Goal: Task Accomplishment & Management: Complete application form

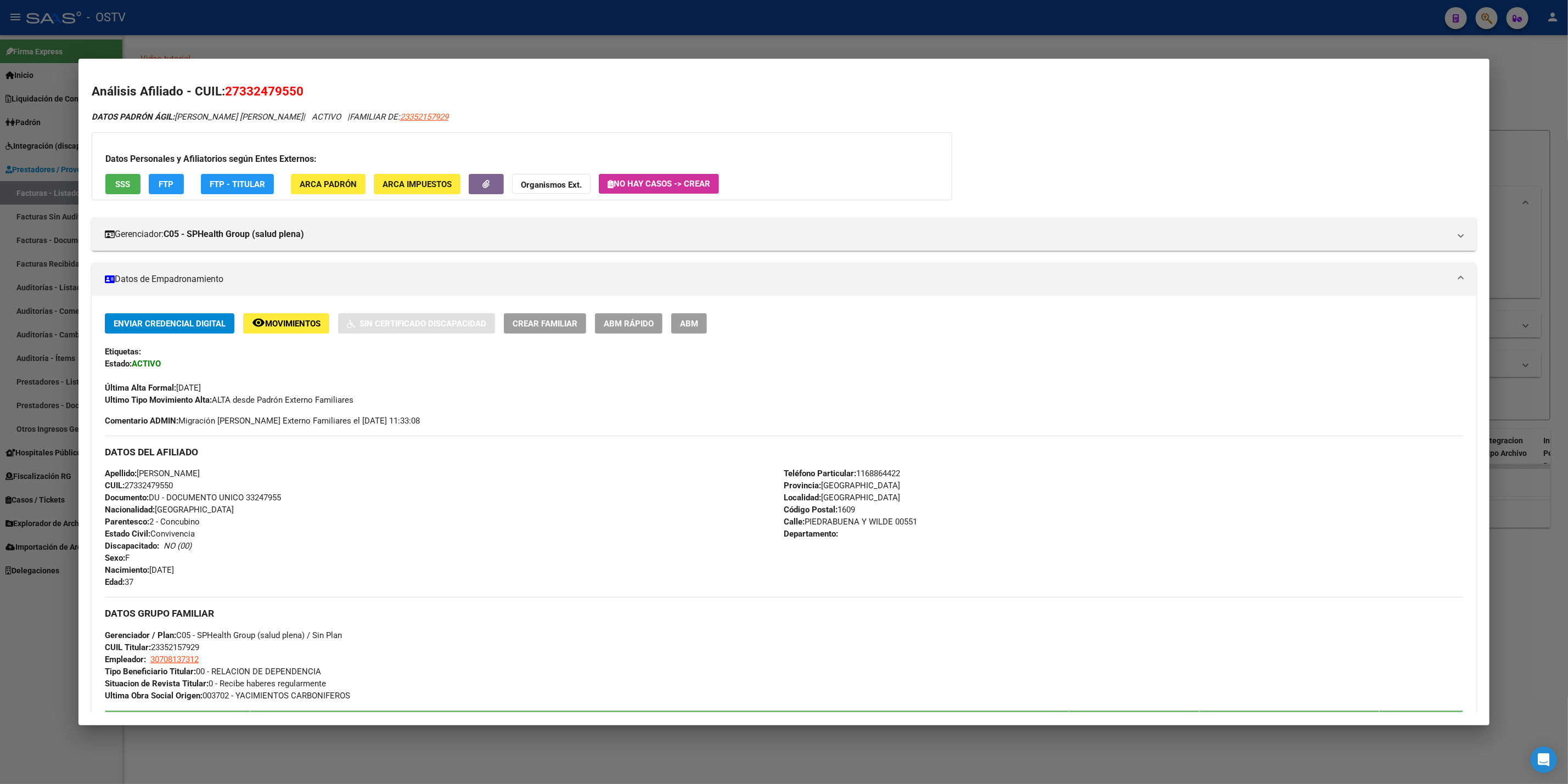
scroll to position [176, 0]
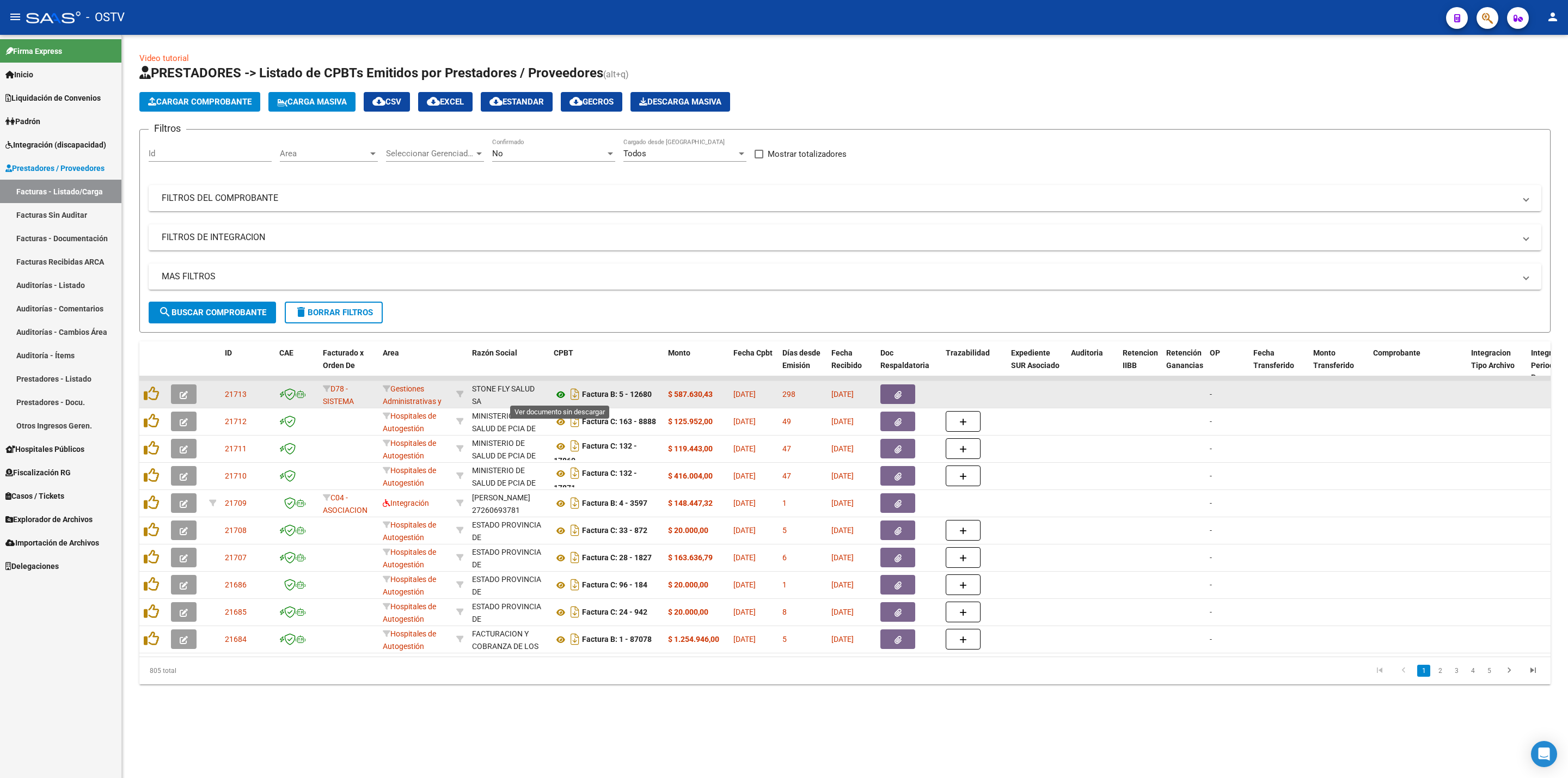
click at [558, 394] on icon at bounding box center [561, 395] width 14 height 13
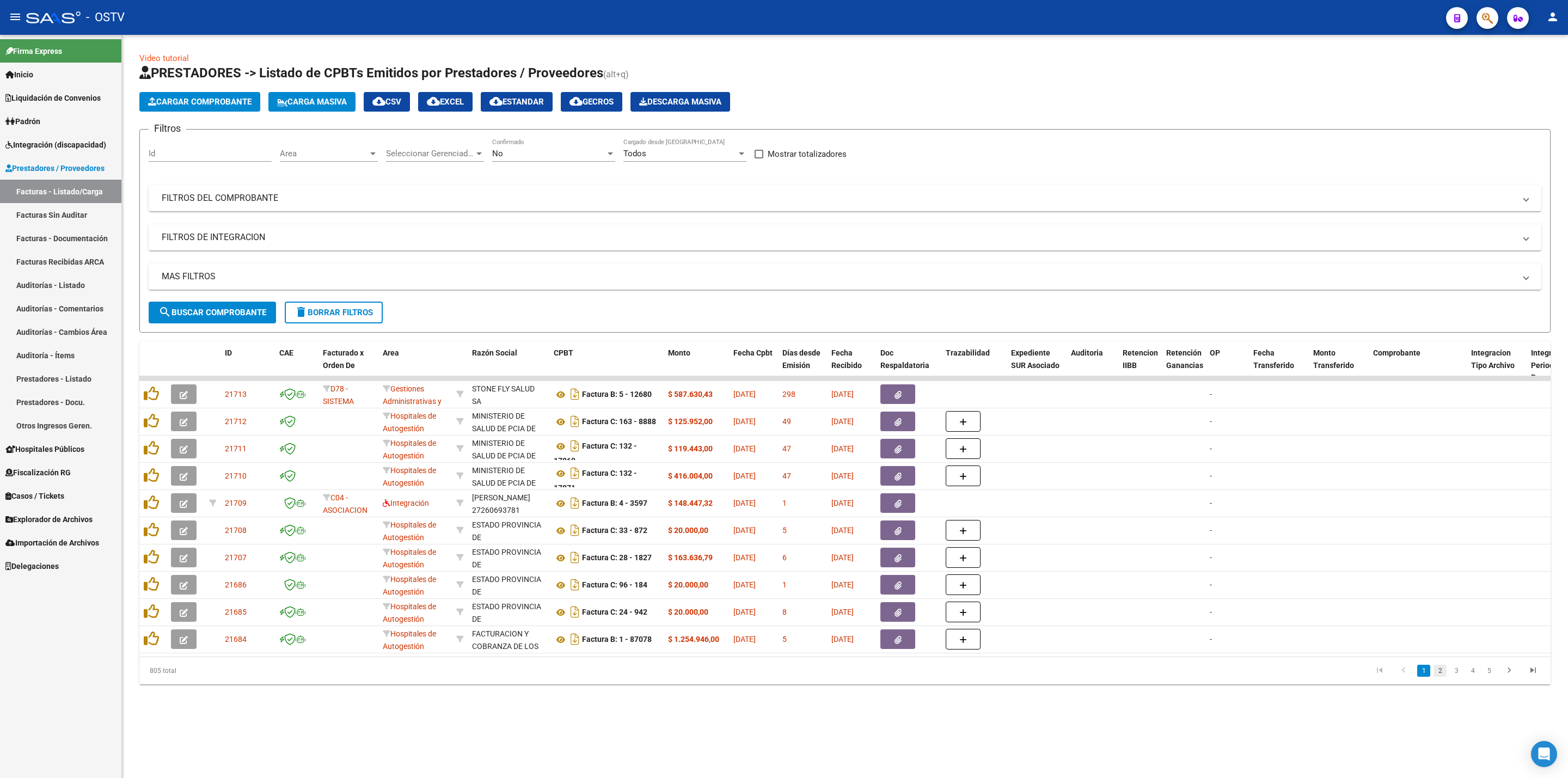
click at [1442, 676] on link "2" at bounding box center [1441, 671] width 13 height 12
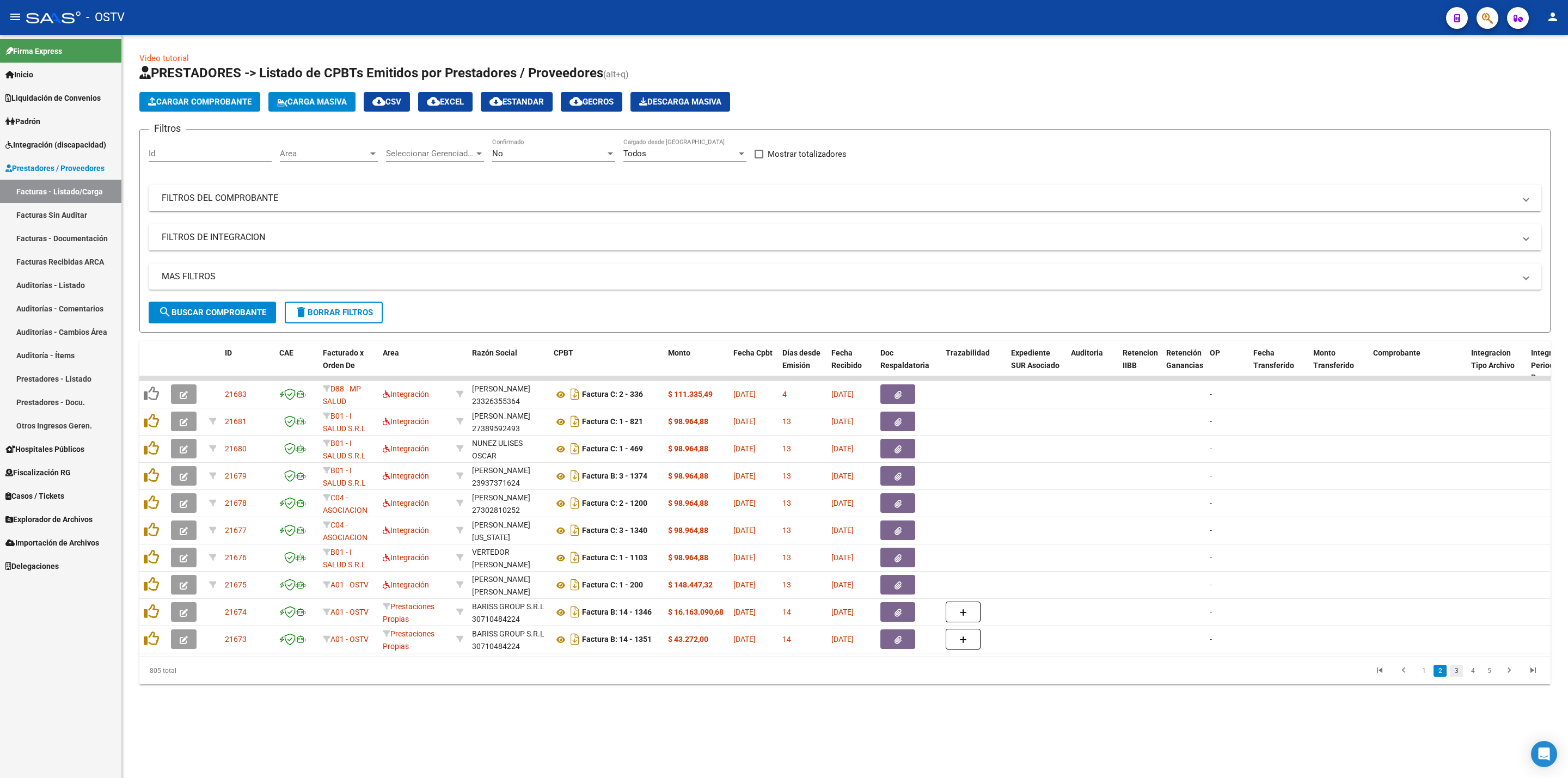
click at [1454, 676] on link "3" at bounding box center [1457, 671] width 13 height 12
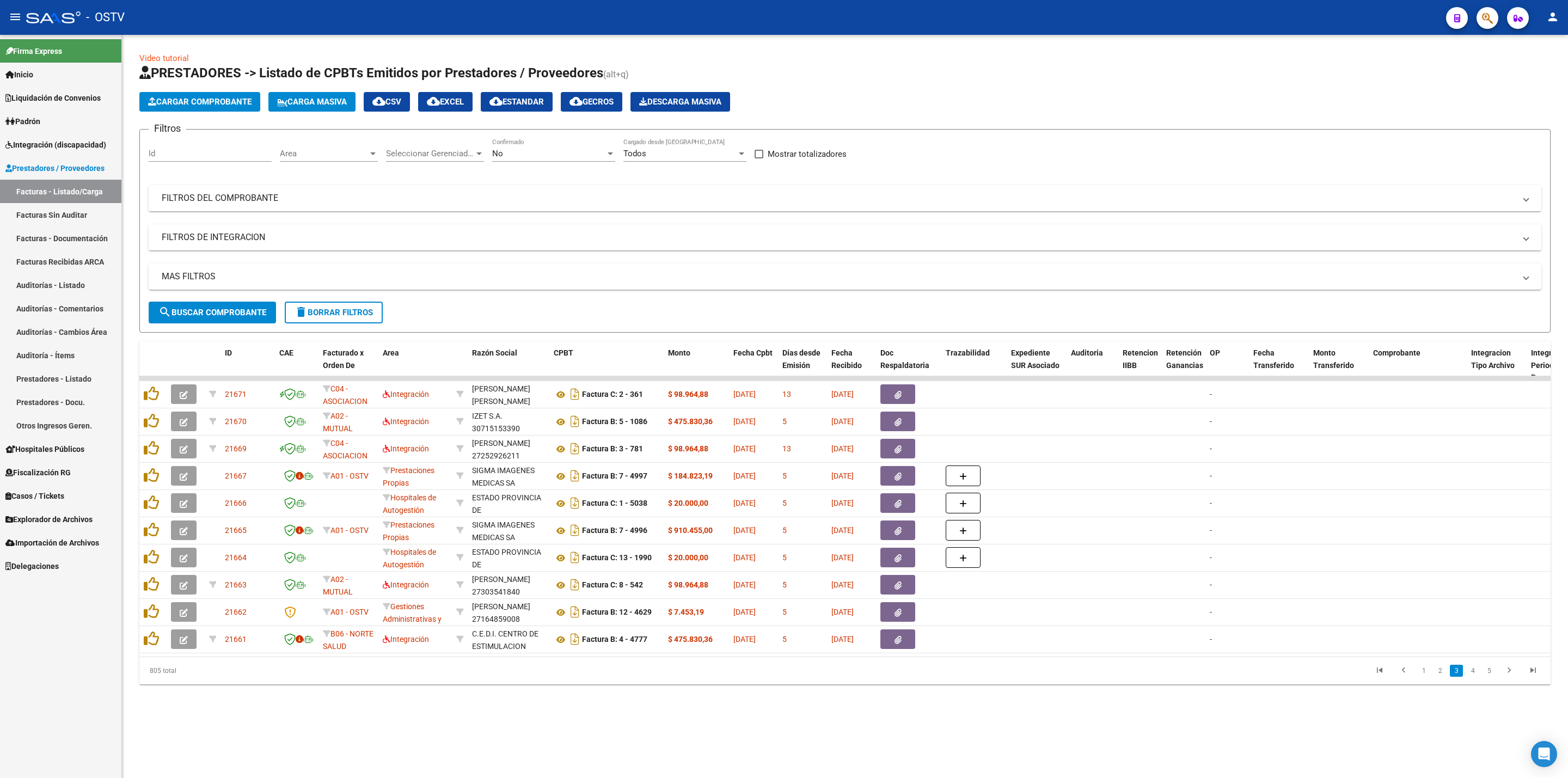
click at [342, 208] on mat-expansion-panel-header "FILTROS DEL COMPROBANTE" at bounding box center [846, 198] width 1393 height 27
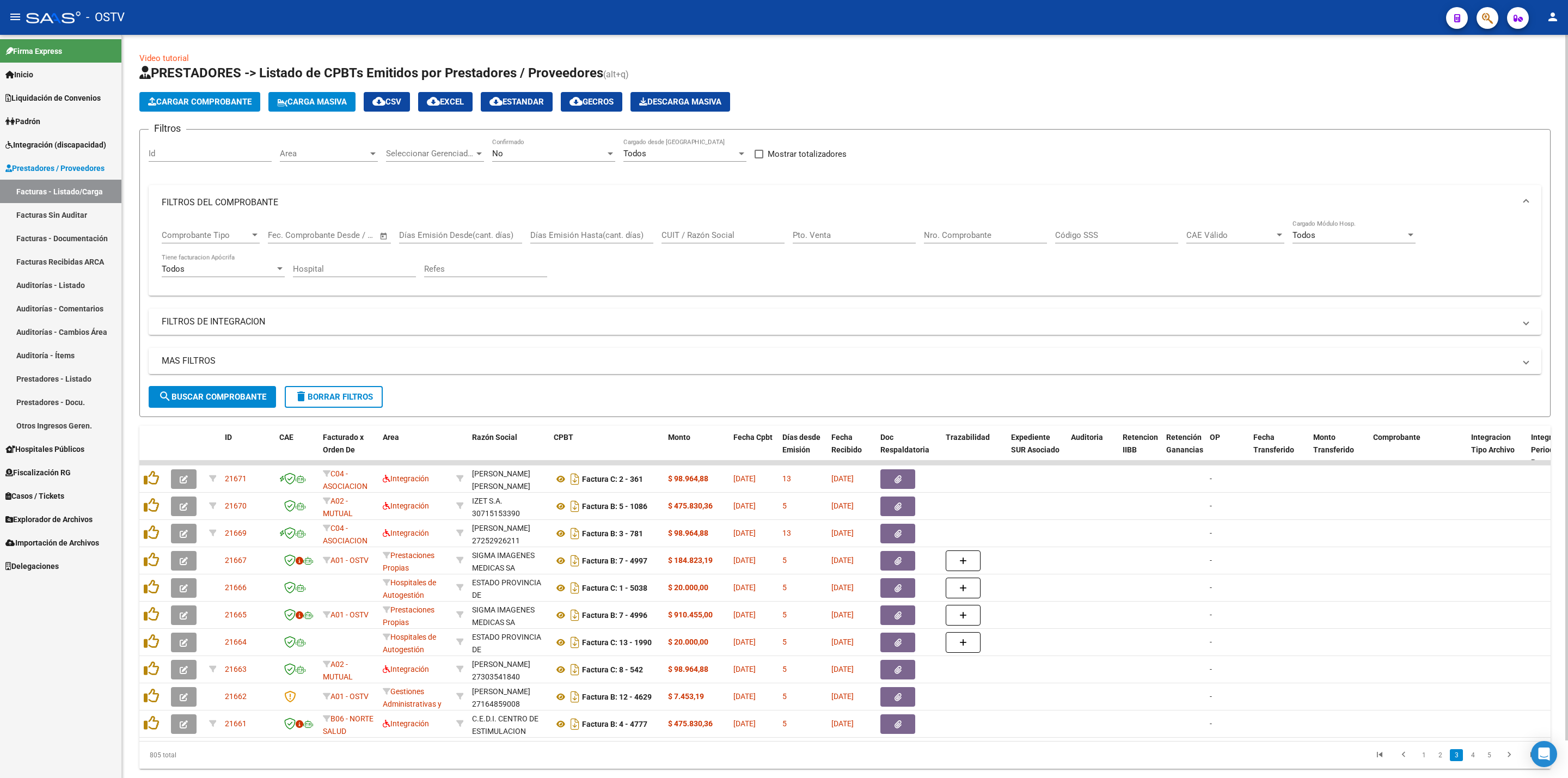
click at [315, 150] on span "Area" at bounding box center [324, 154] width 88 height 9
click at [375, 185] on span "Gestiones Administrativas y Otros" at bounding box center [351, 179] width 142 height 25
click at [241, 386] on div "MAS FILTROS Todos Con Doc. Respaldatoria Todos Con Trazabilidad Todos Asociado …" at bounding box center [846, 367] width 1393 height 38
click at [241, 389] on button "search Buscar Comprobante" at bounding box center [213, 397] width 127 height 22
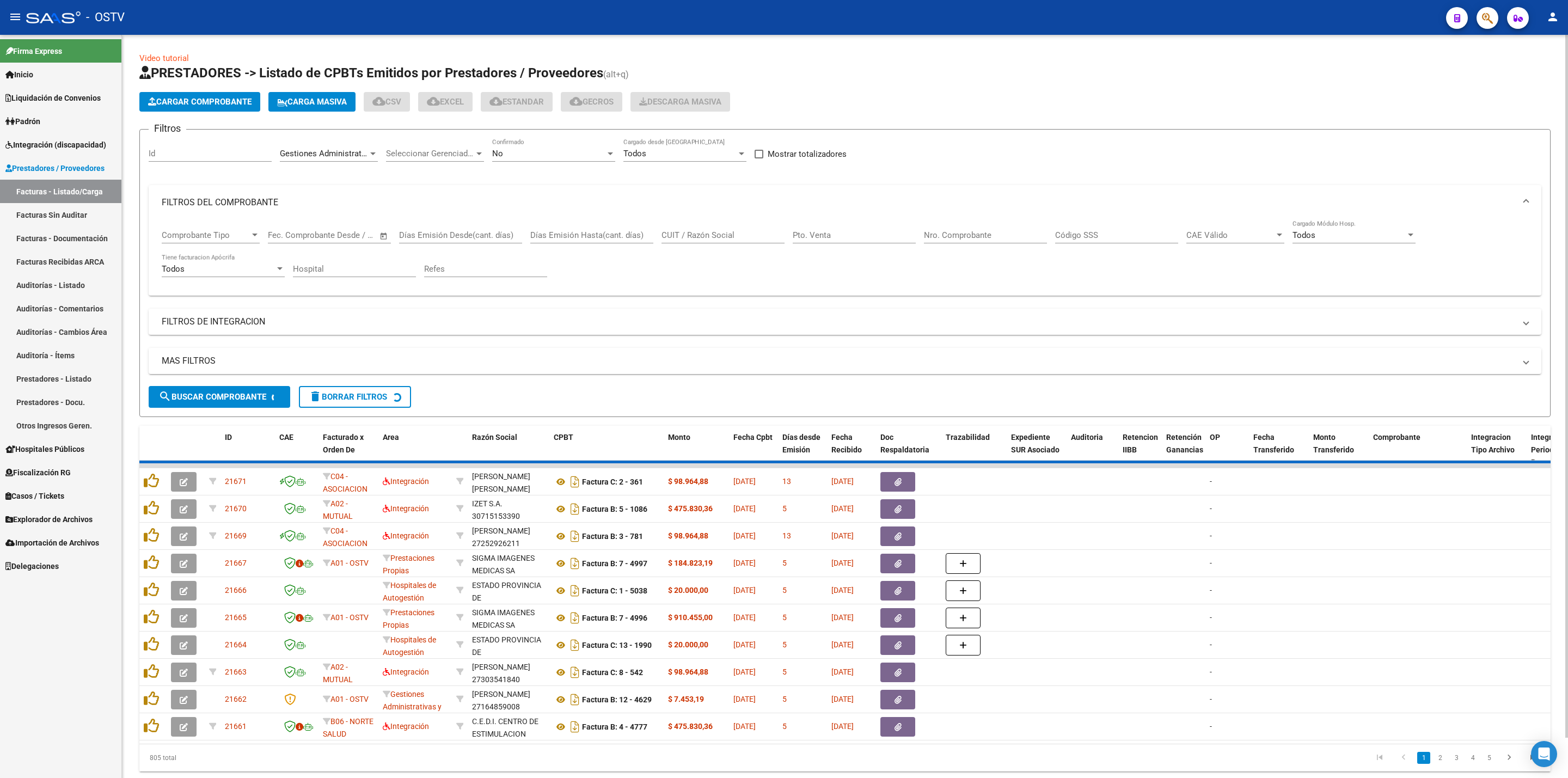
click at [572, 146] on div "No Confirmado" at bounding box center [554, 150] width 123 height 24
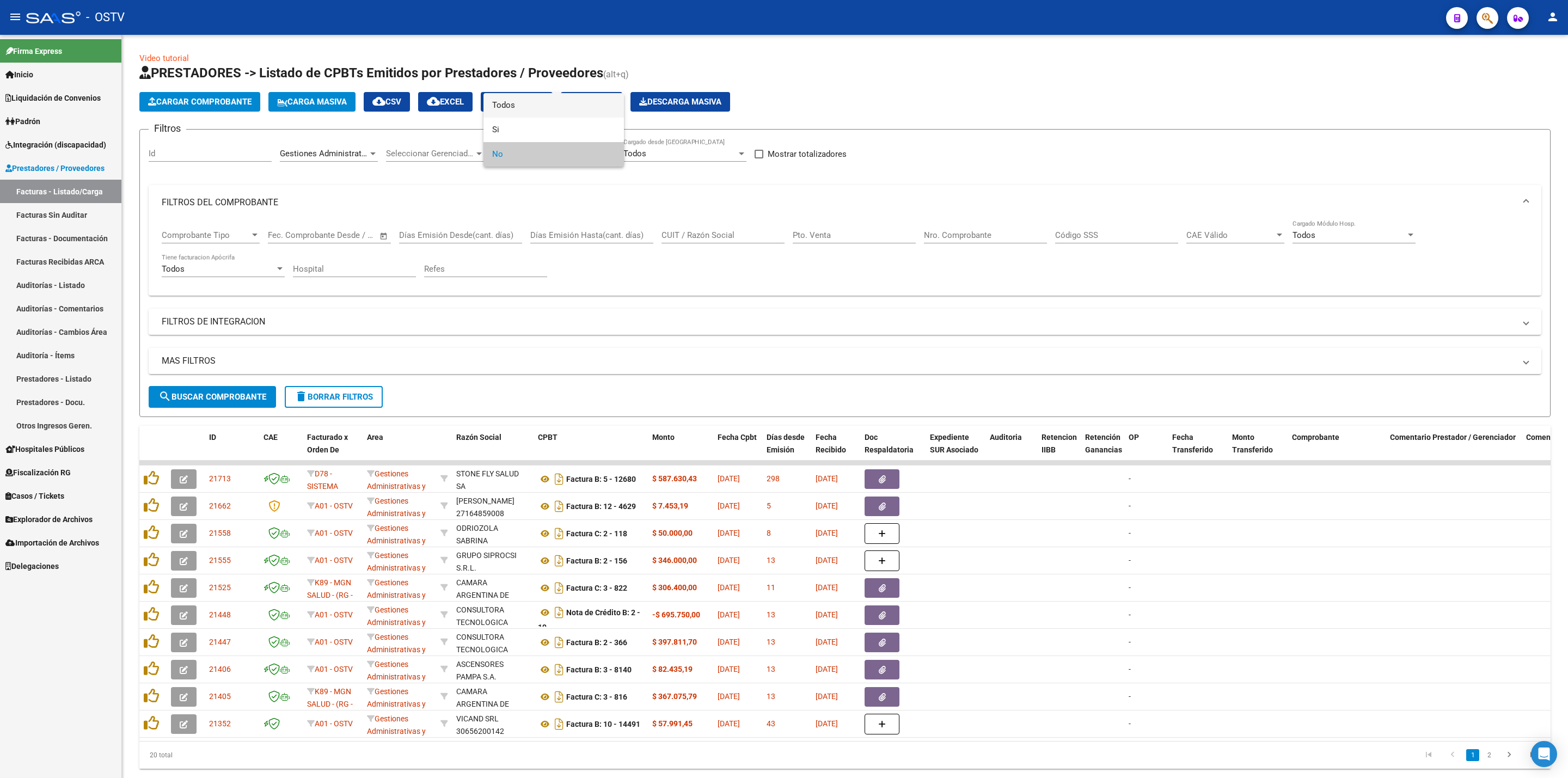
click at [569, 110] on span "Todos" at bounding box center [554, 105] width 123 height 25
click at [245, 399] on span "search Buscar Comprobante" at bounding box center [213, 397] width 108 height 9
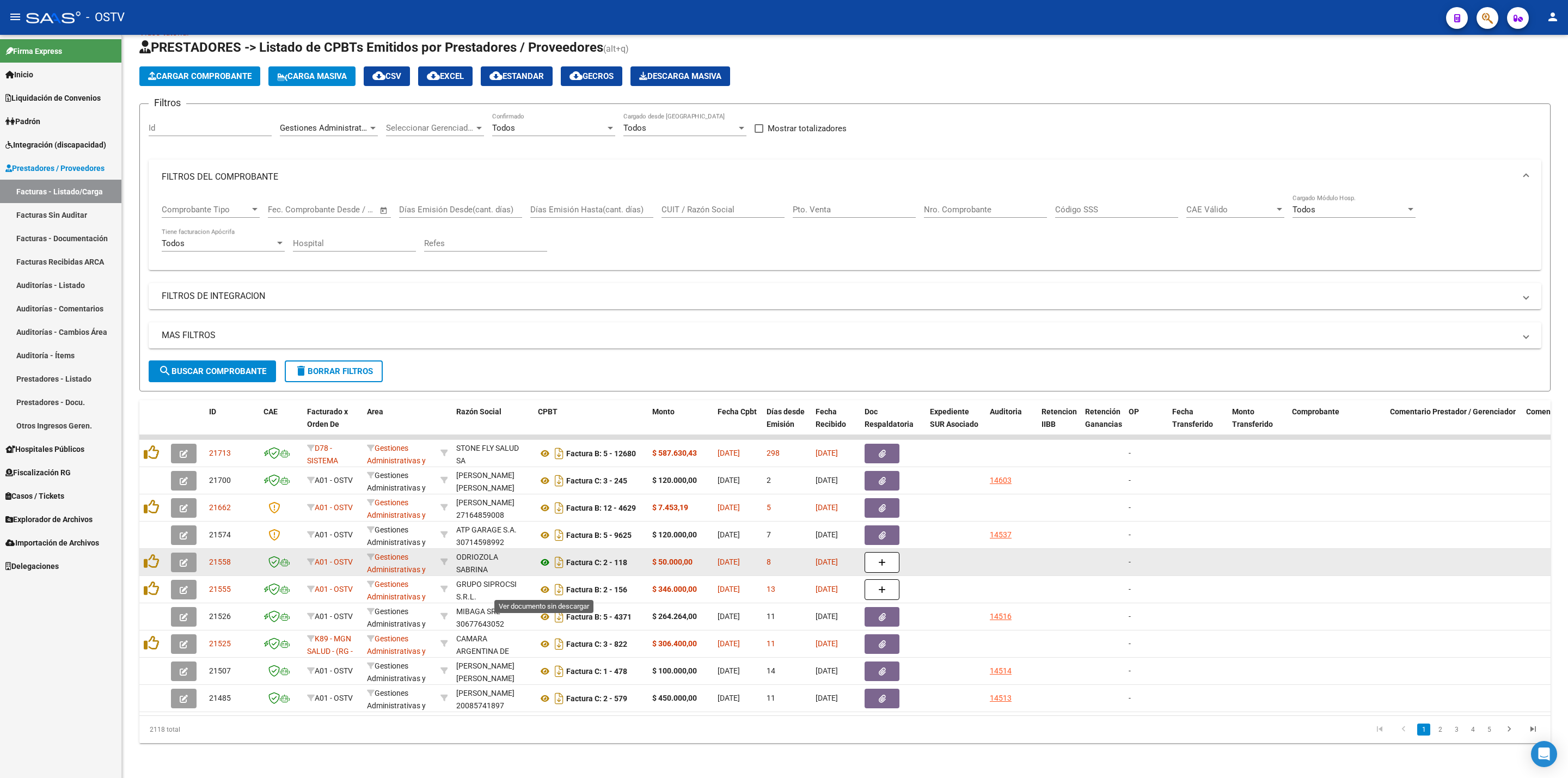
scroll to position [39, 0]
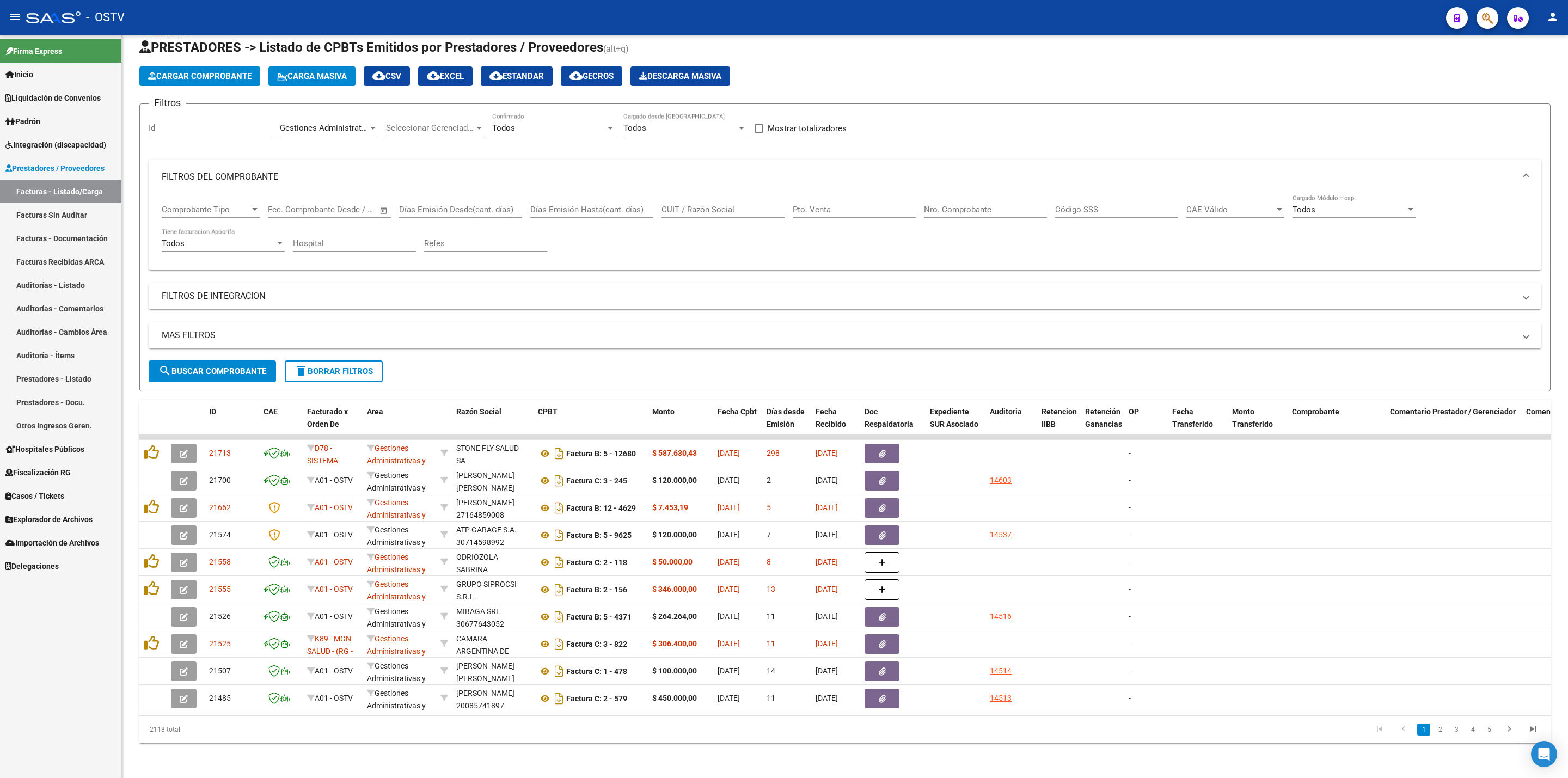
click at [1434, 733] on link "2" at bounding box center [1441, 730] width 13 height 12
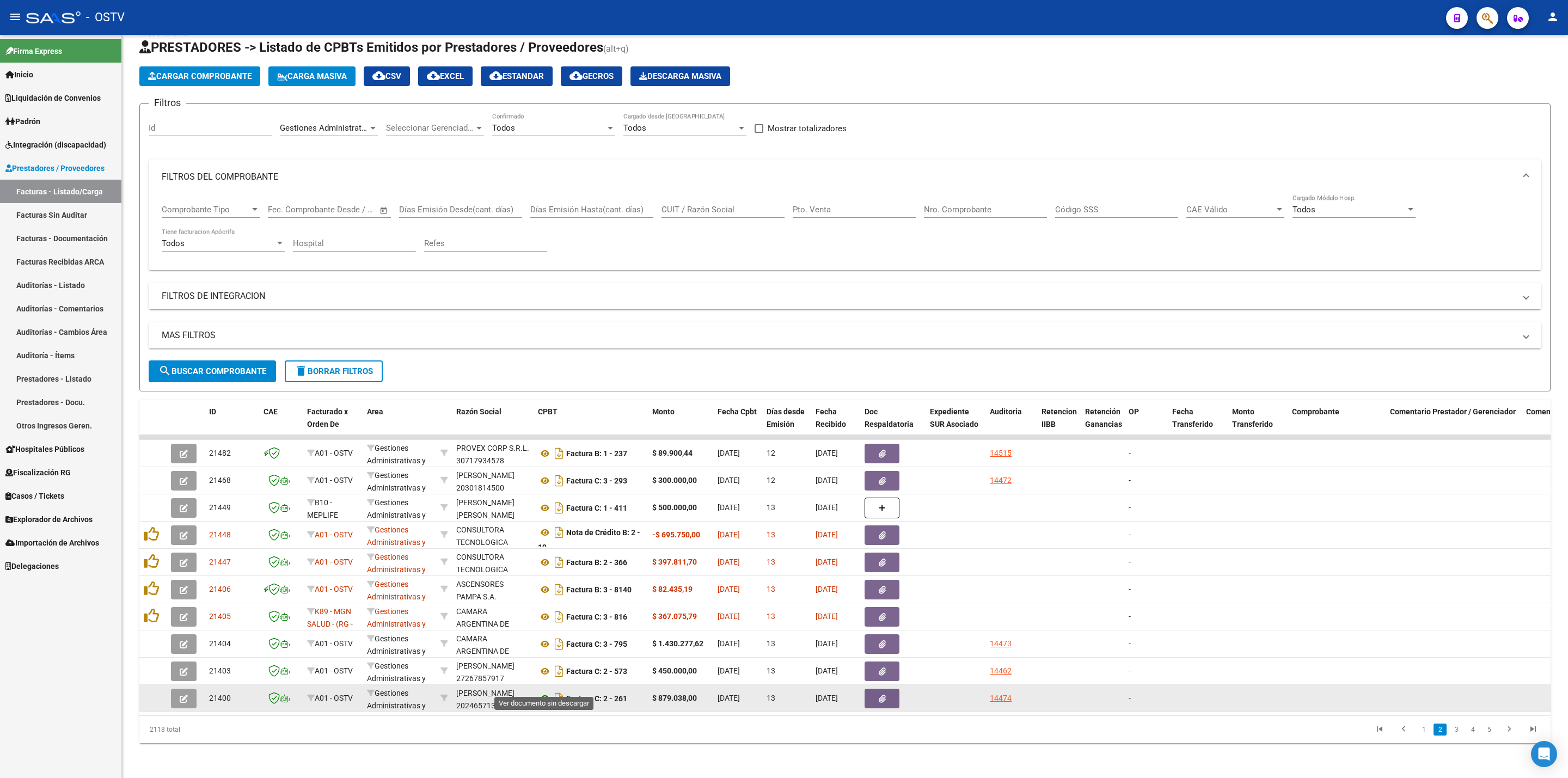
click at [544, 692] on icon at bounding box center [545, 698] width 14 height 13
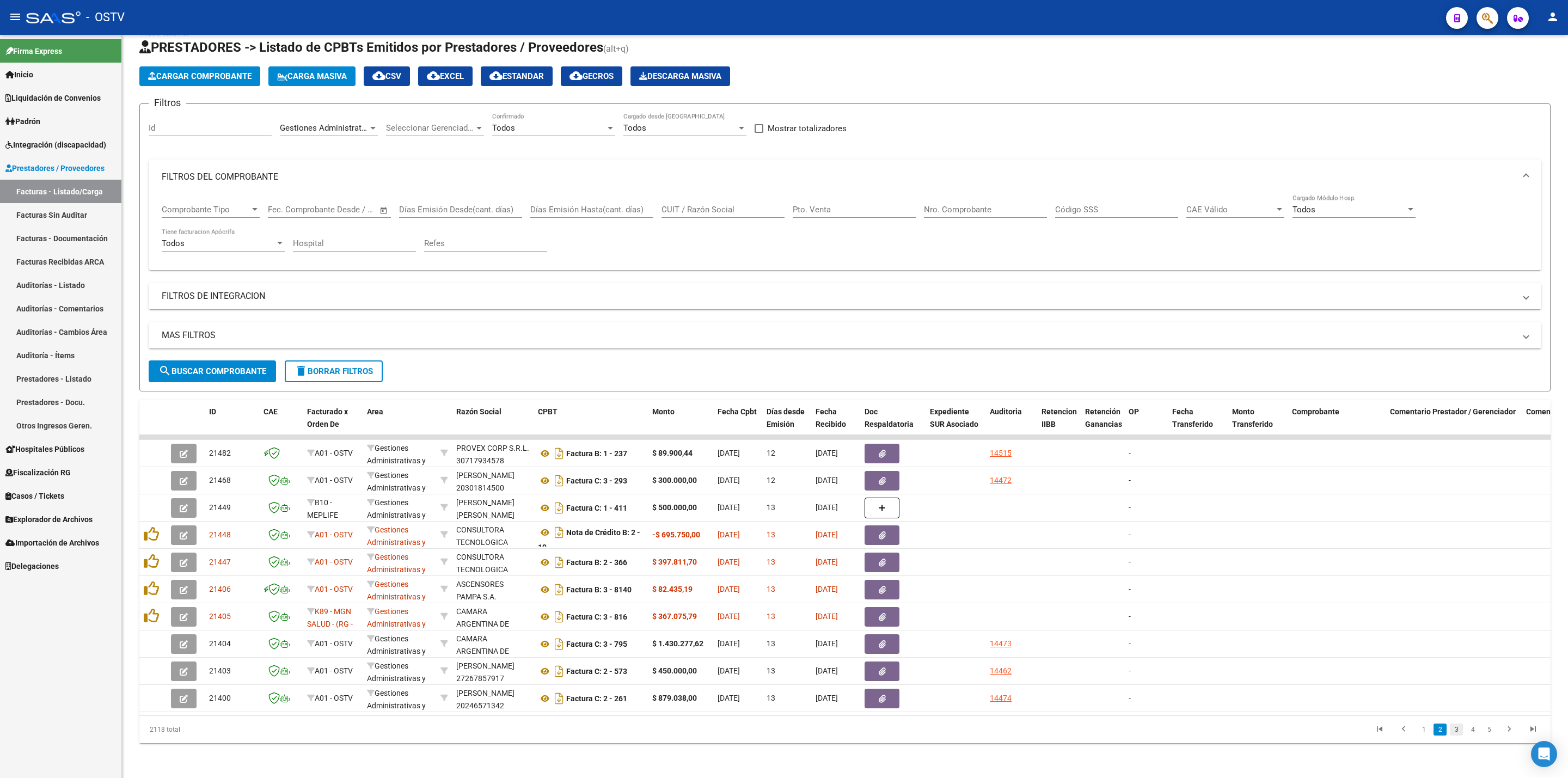
click at [1454, 725] on link "3" at bounding box center [1457, 730] width 13 height 12
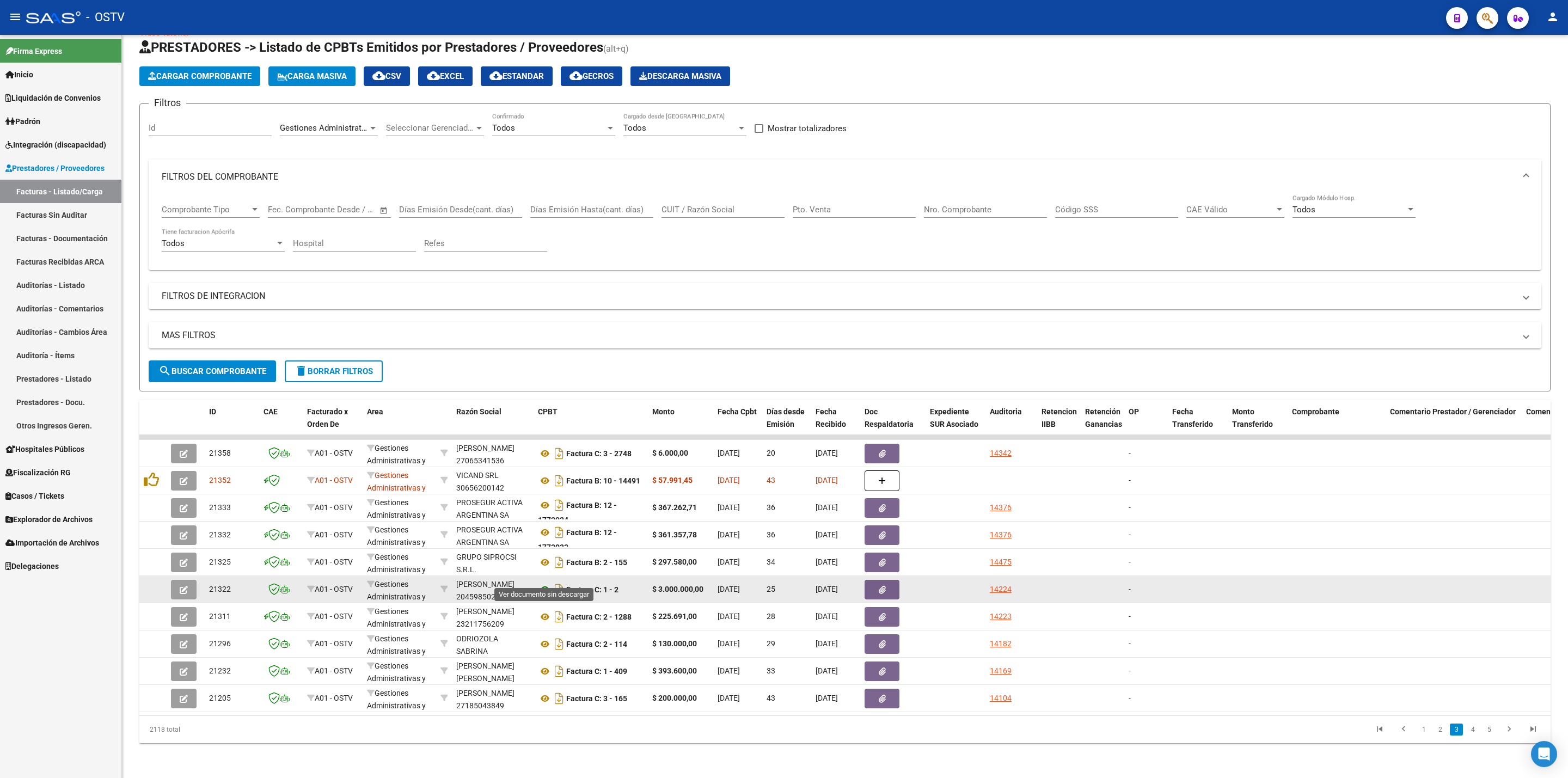
click at [542, 584] on icon at bounding box center [545, 590] width 14 height 13
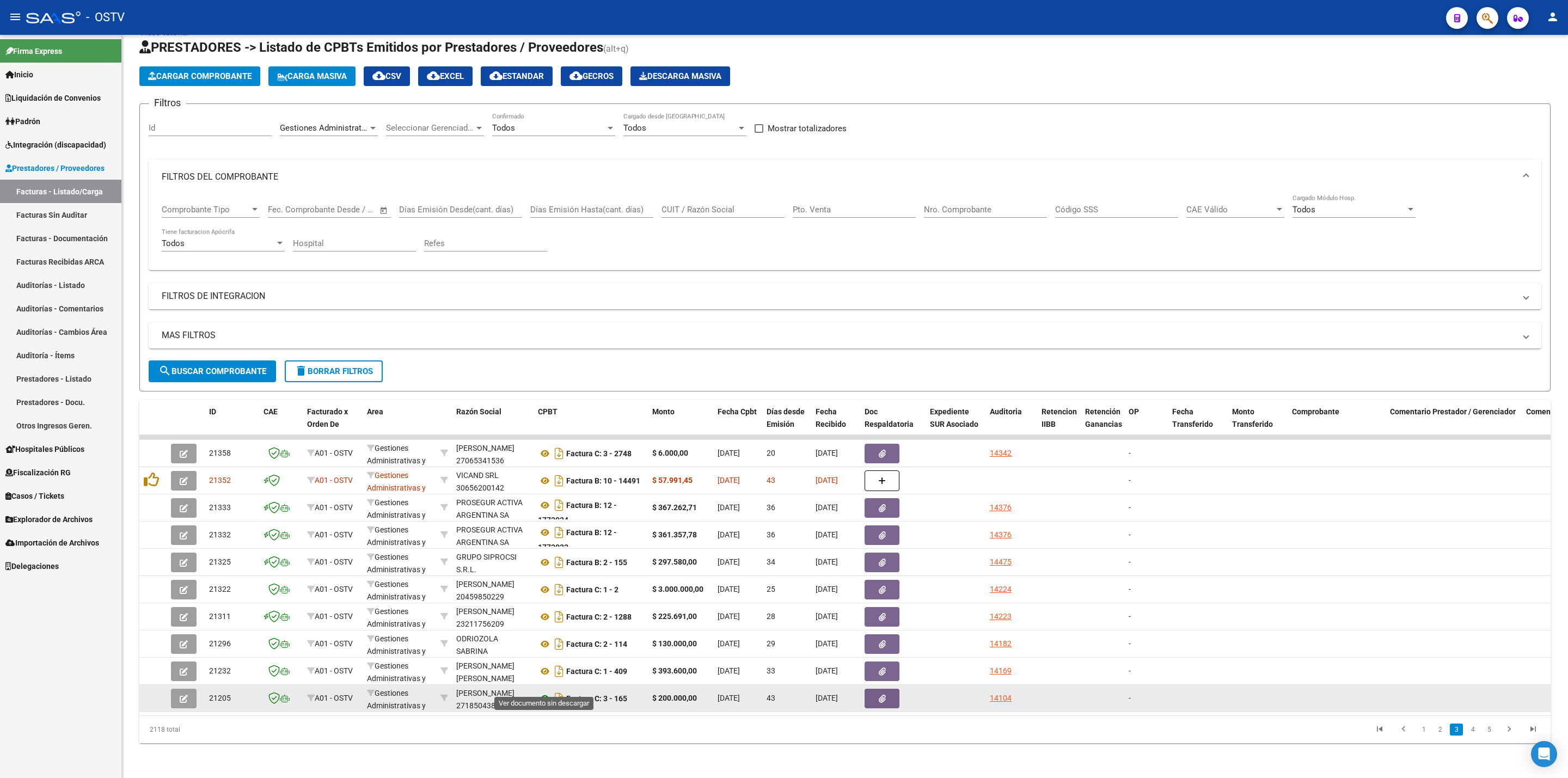
click at [545, 692] on icon at bounding box center [545, 698] width 14 height 13
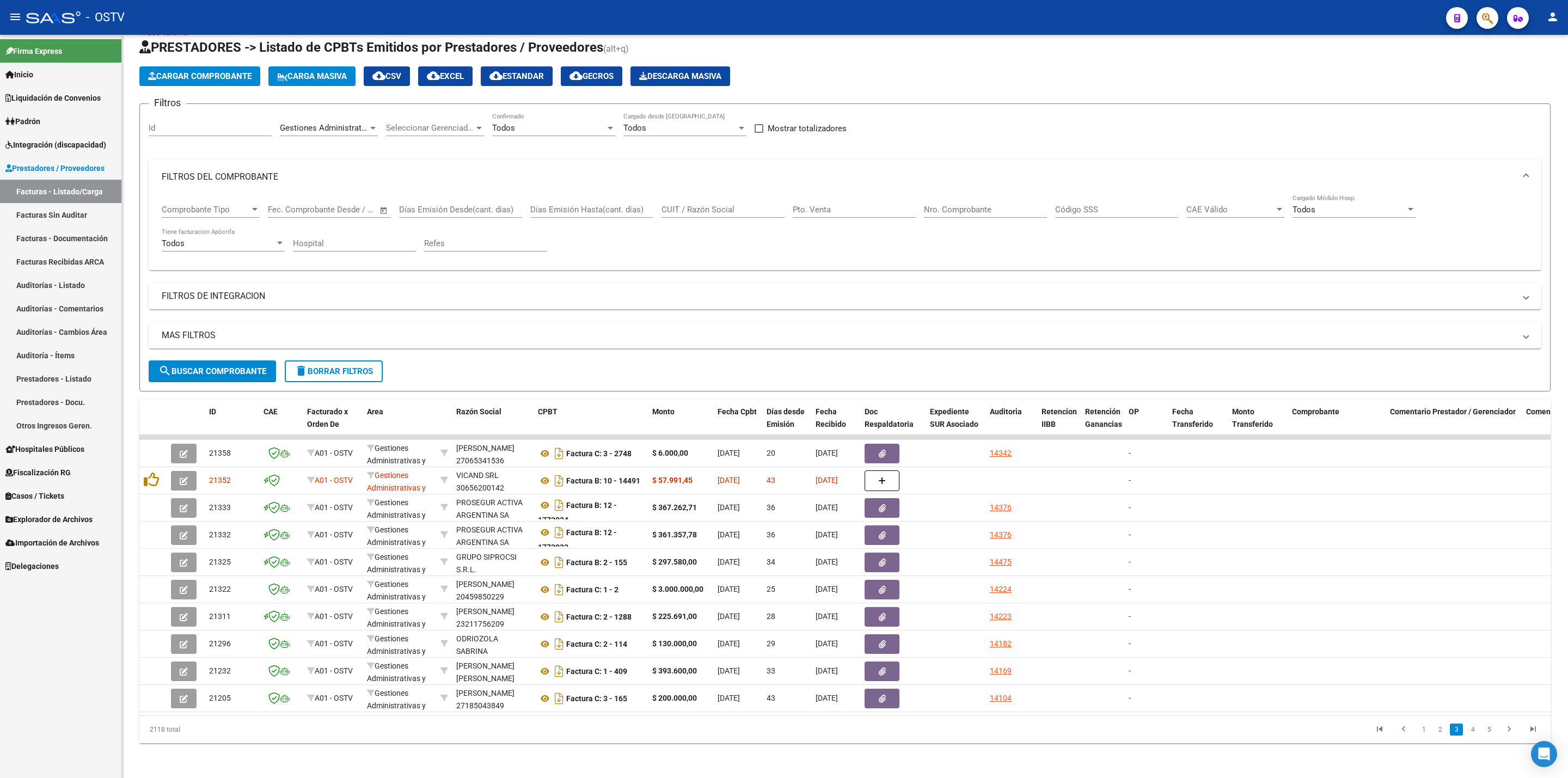
click at [61, 451] on span "Hospitales Públicos" at bounding box center [45, 449] width 79 height 12
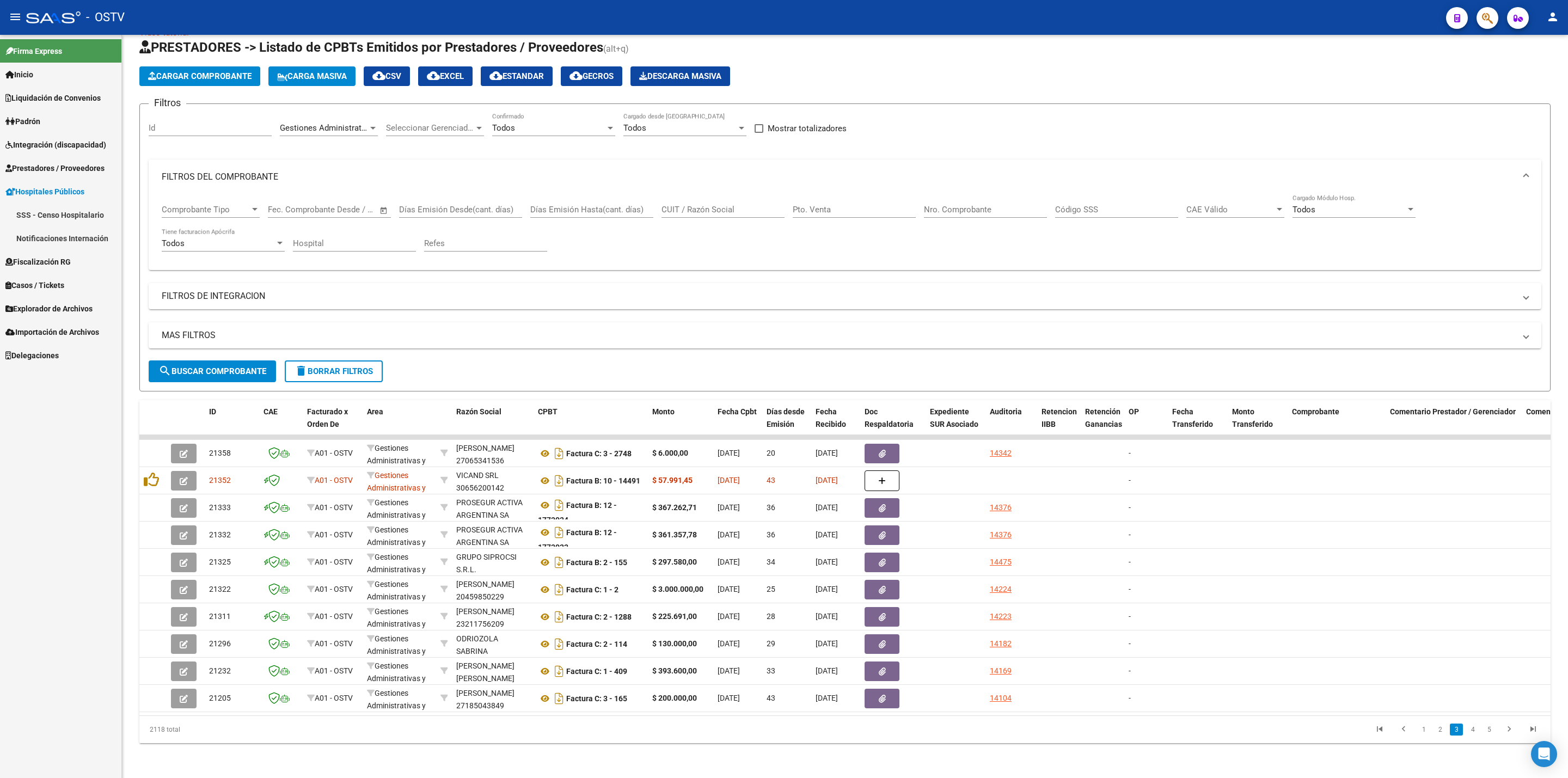
click at [49, 231] on link "Notificaciones Internación" at bounding box center [61, 238] width 121 height 24
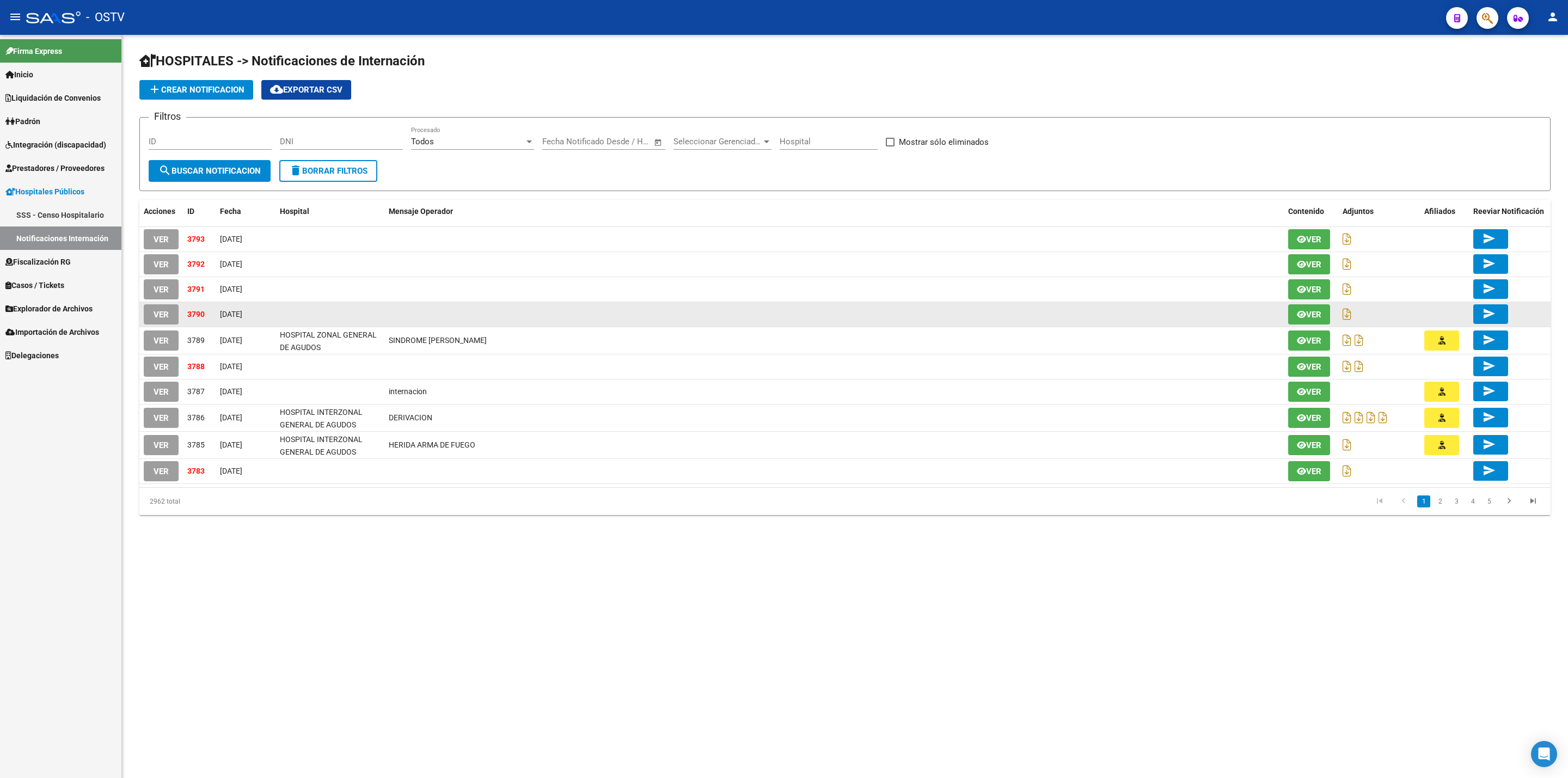
click at [158, 312] on span "VER" at bounding box center [161, 314] width 15 height 9
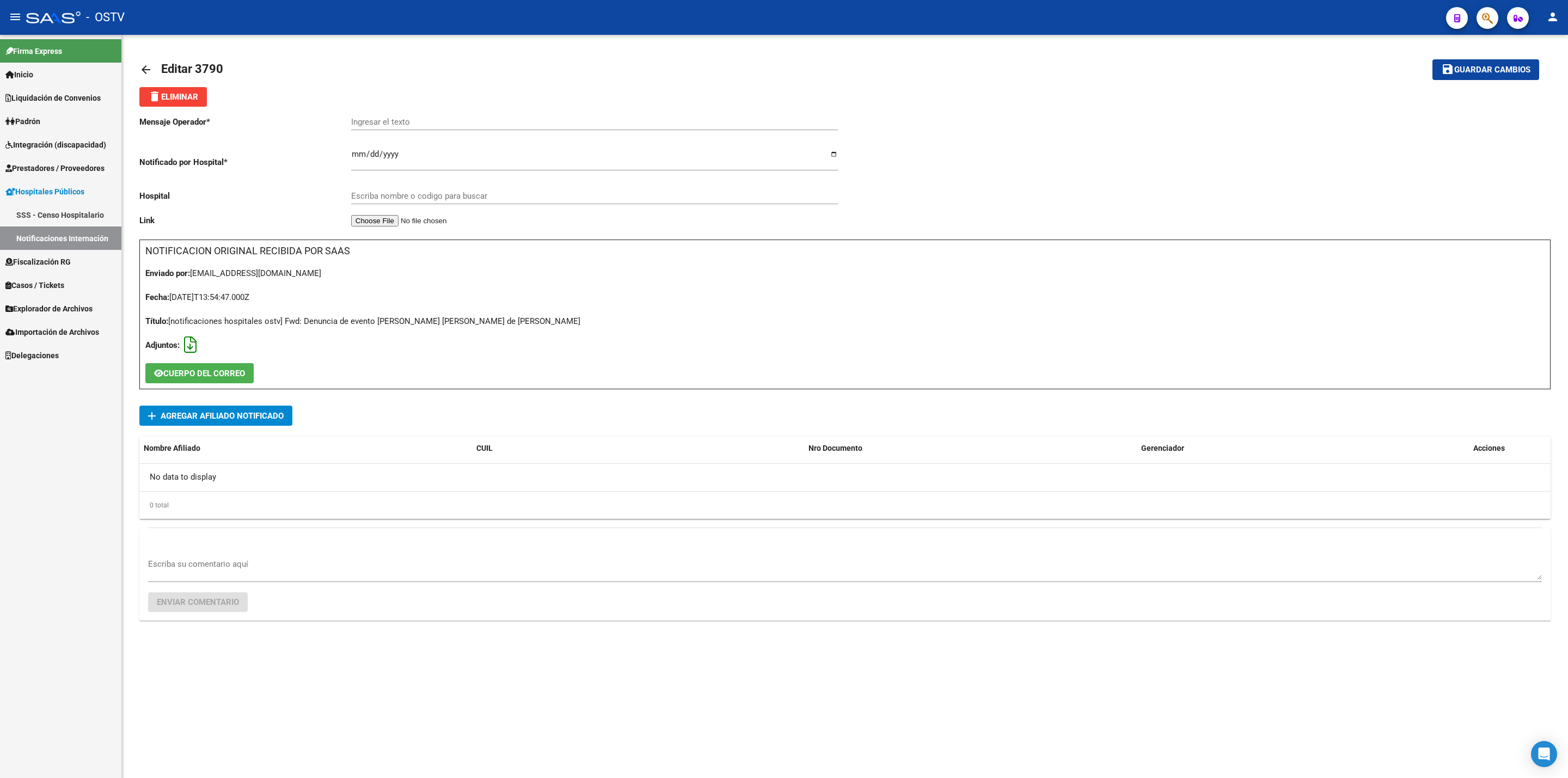
click at [189, 345] on icon at bounding box center [190, 344] width 12 height 1
click at [199, 102] on button "delete Eliminar" at bounding box center [173, 97] width 67 height 20
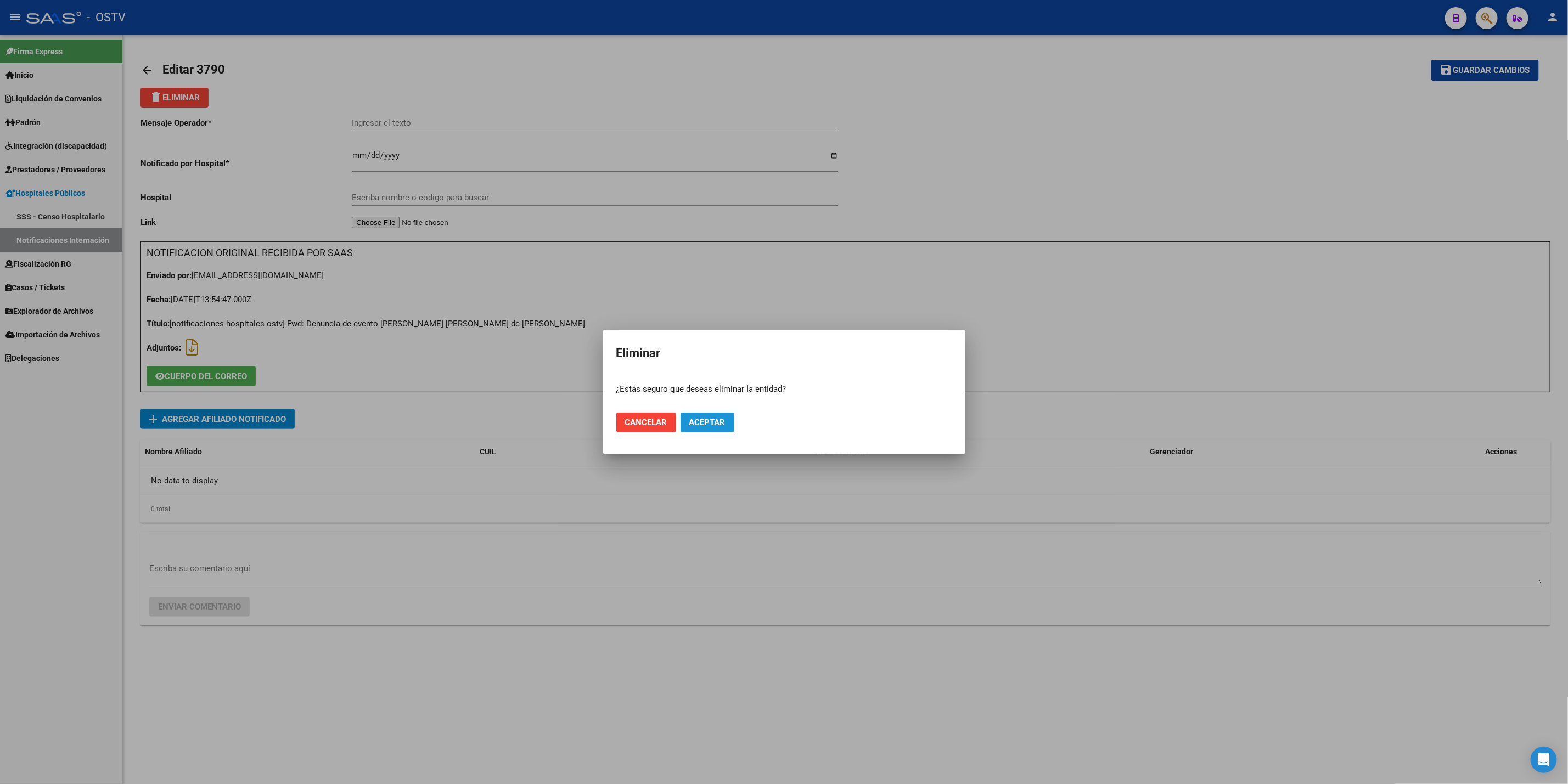
click at [698, 418] on span "Aceptar" at bounding box center [708, 423] width 36 height 10
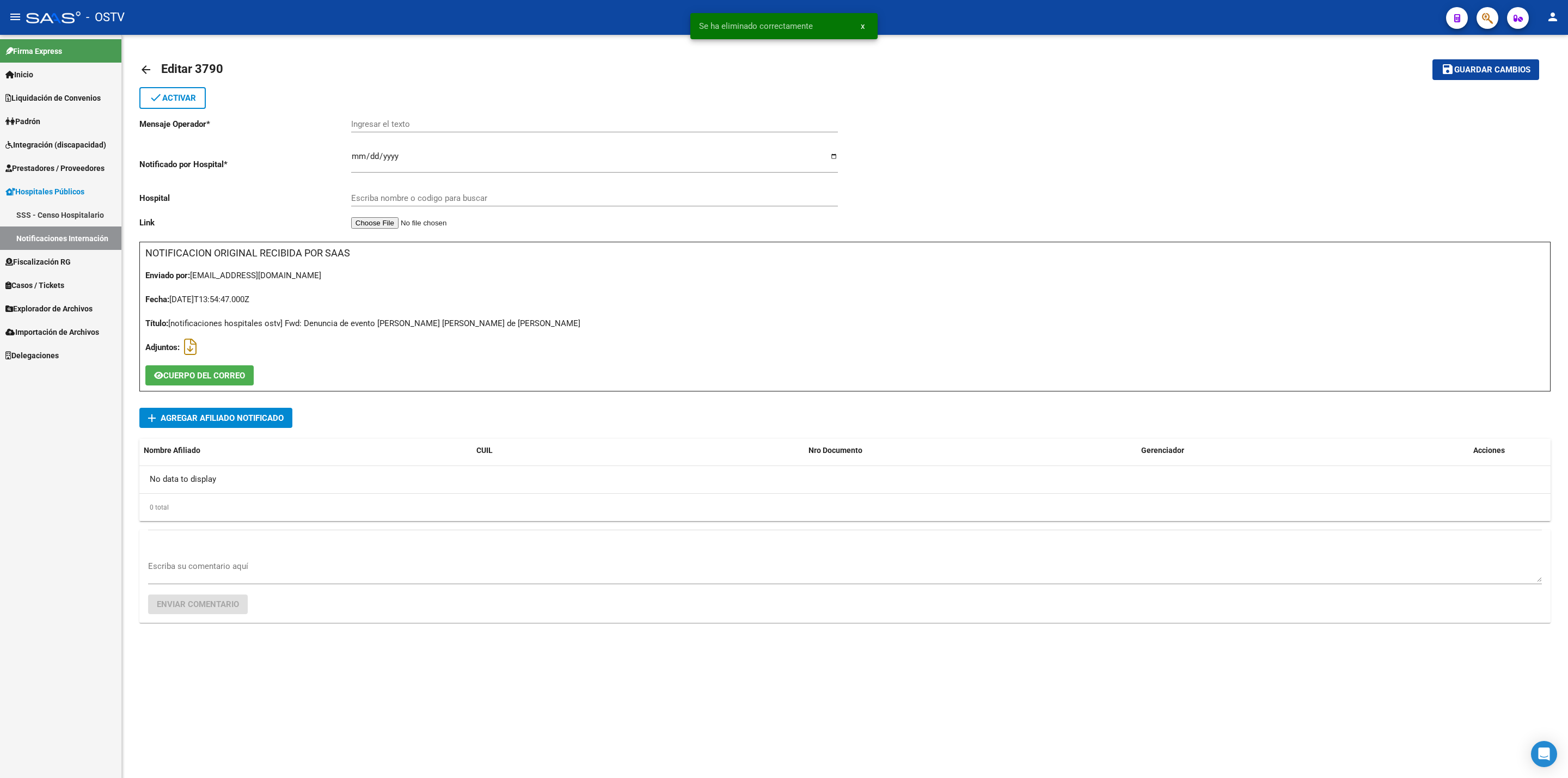
click at [150, 73] on mat-icon "arrow_back" at bounding box center [146, 70] width 13 height 13
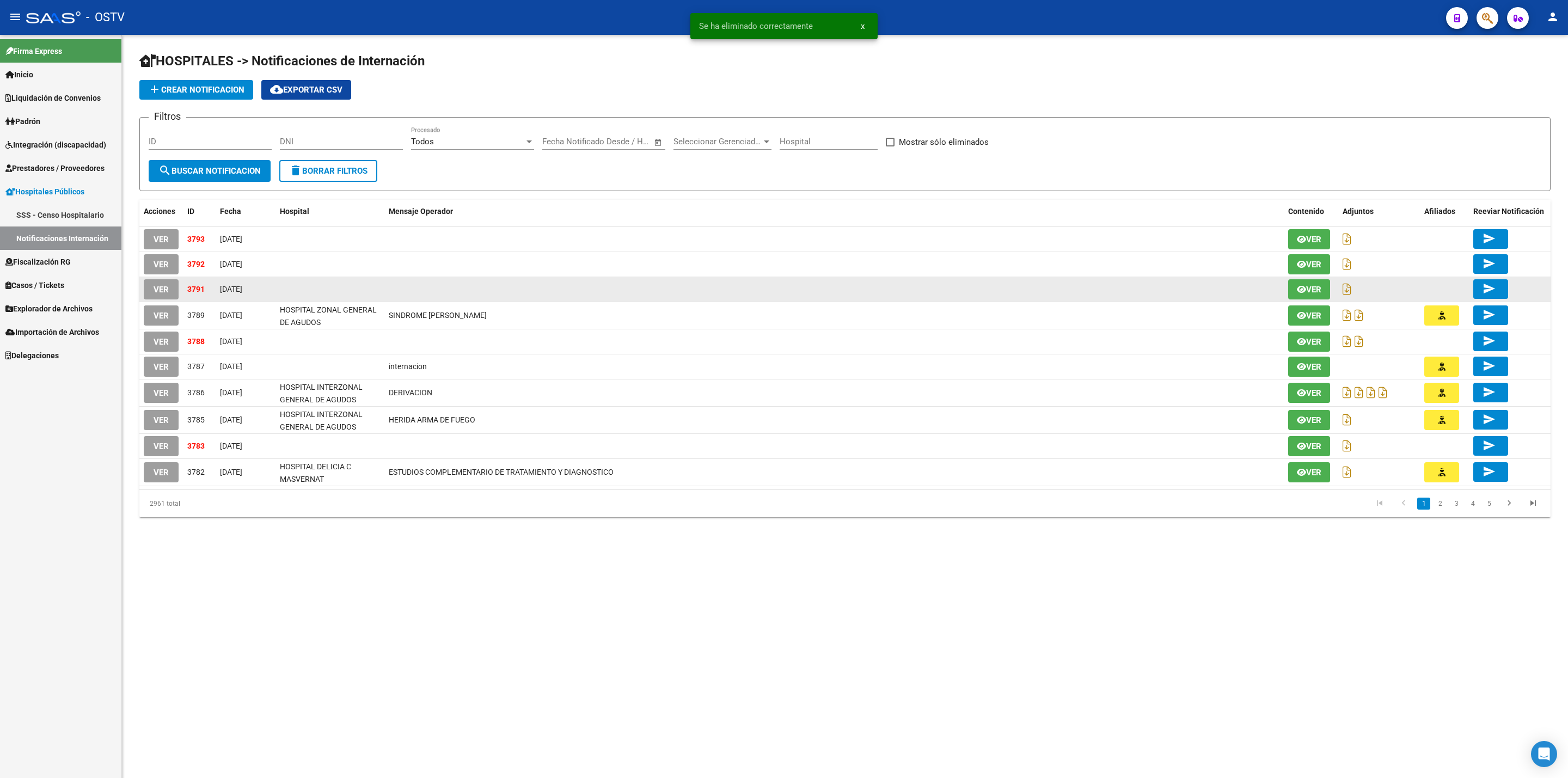
click at [158, 287] on span "VER" at bounding box center [161, 289] width 15 height 9
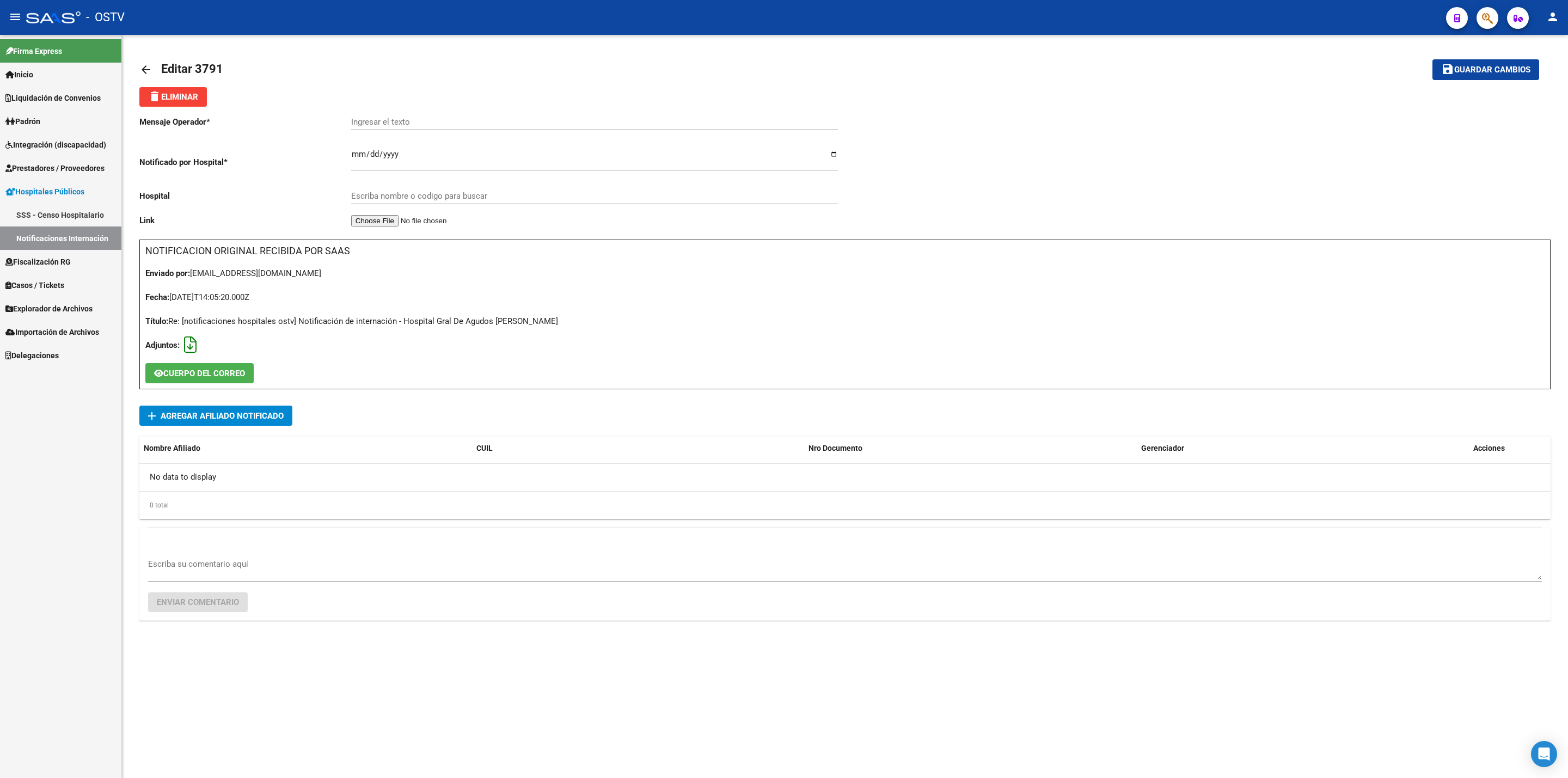
click at [188, 344] on icon at bounding box center [190, 344] width 12 height 1
click at [244, 374] on span "CUERPO DEL CORREO" at bounding box center [204, 373] width 82 height 9
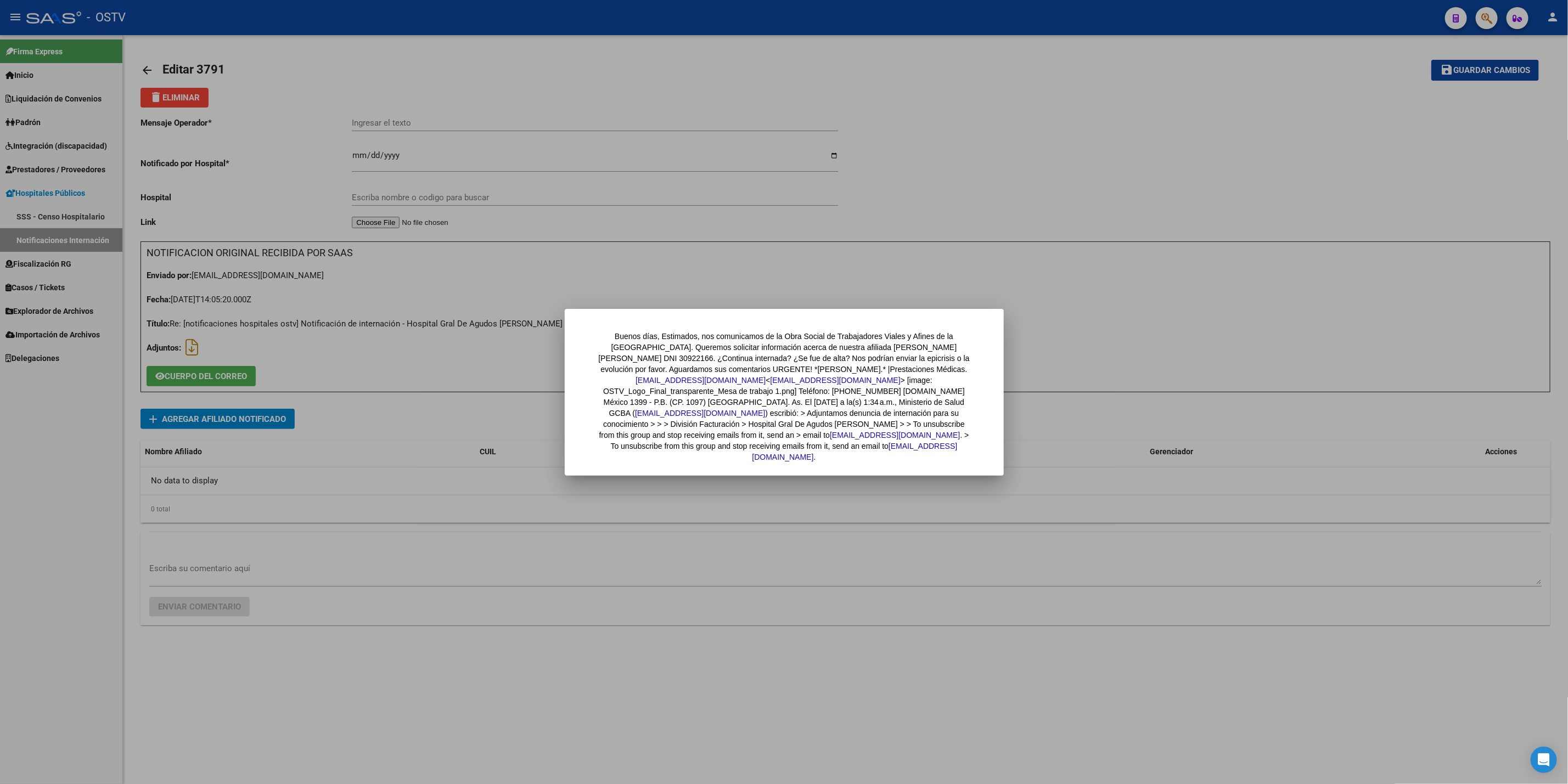
click at [613, 359] on div "Buenos días, Estimados, nos comunicamos de la Obra Social de Trabajadores Viale…" at bounding box center [784, 397] width 373 height 132
copy div "30922166"
click at [252, 66] on div at bounding box center [784, 392] width 1568 height 784
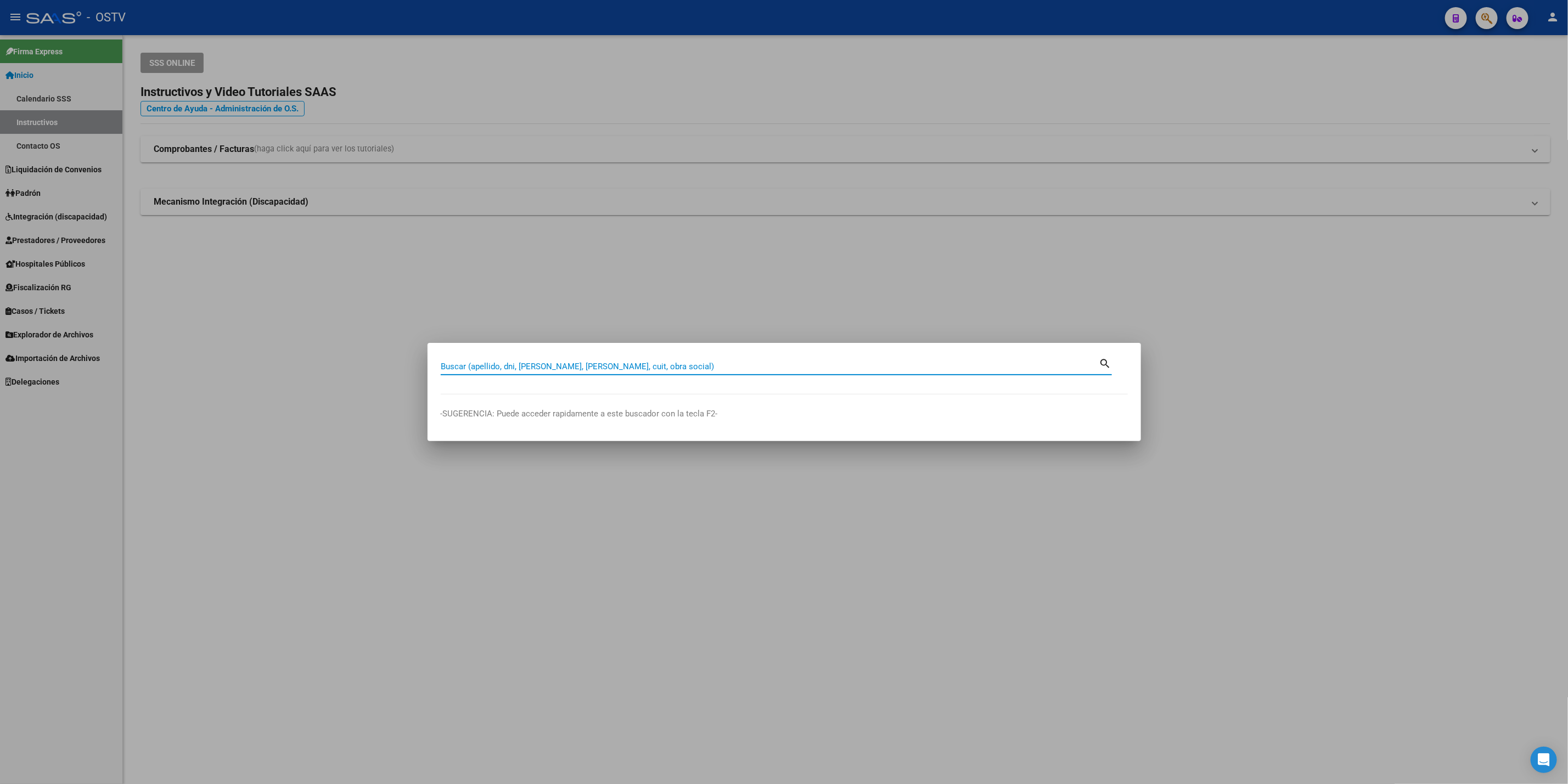
paste input "https://www.sssalud.gob.ar/misssalud/"
type input "h"
paste input "https://www.sssalud.gob.ar/misssalud/"
type input "https://www.sssalud.gob.ar/misssalud/"
drag, startPoint x: 612, startPoint y: 369, endPoint x: 0, endPoint y: 371, distance: 612.0
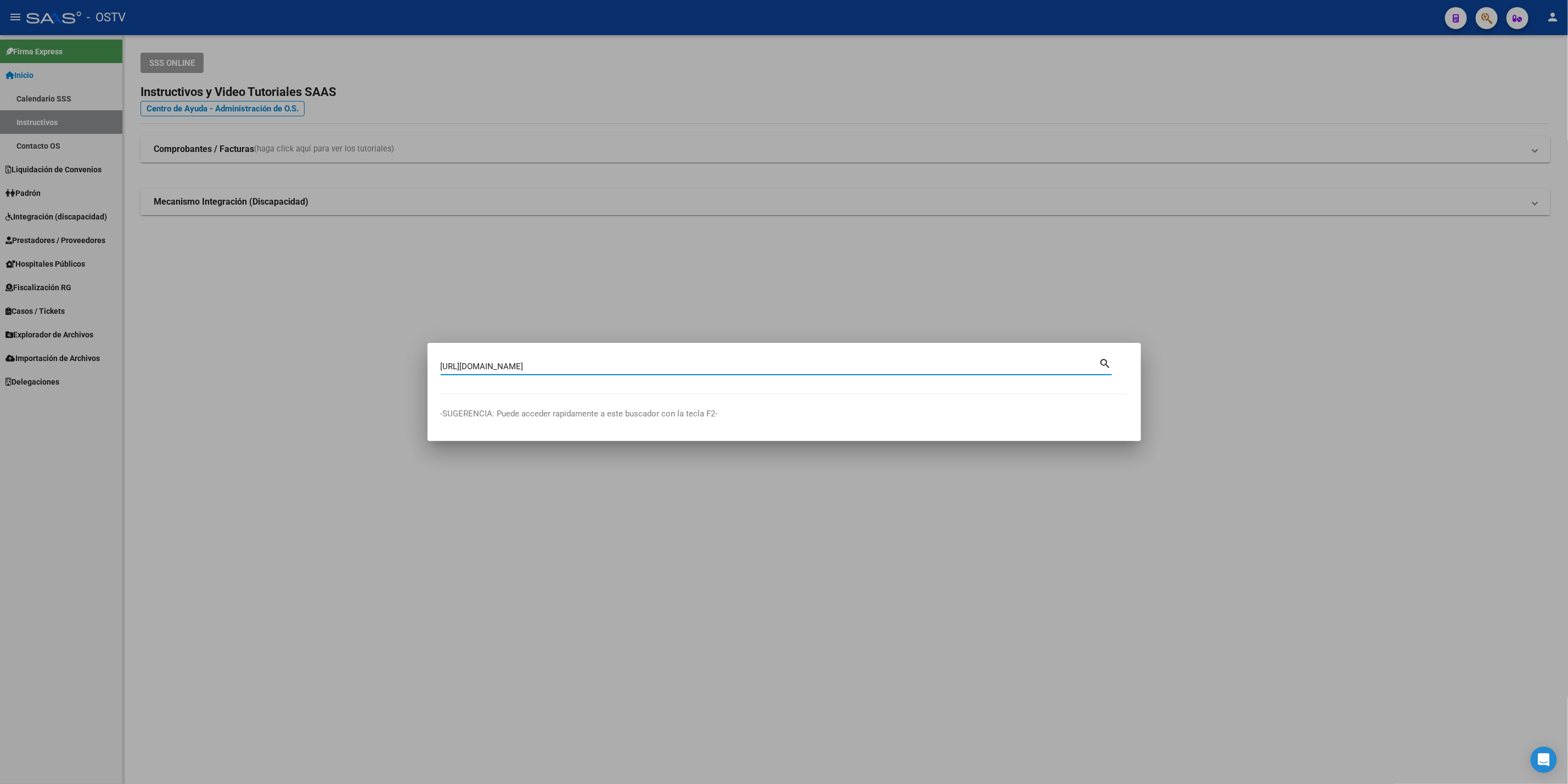
click at [0, 371] on div "https://www.sssalud.gob.ar/misssalud/ Buscar (apellido, dni, cuil, nro traspaso…" at bounding box center [784, 392] width 1568 height 784
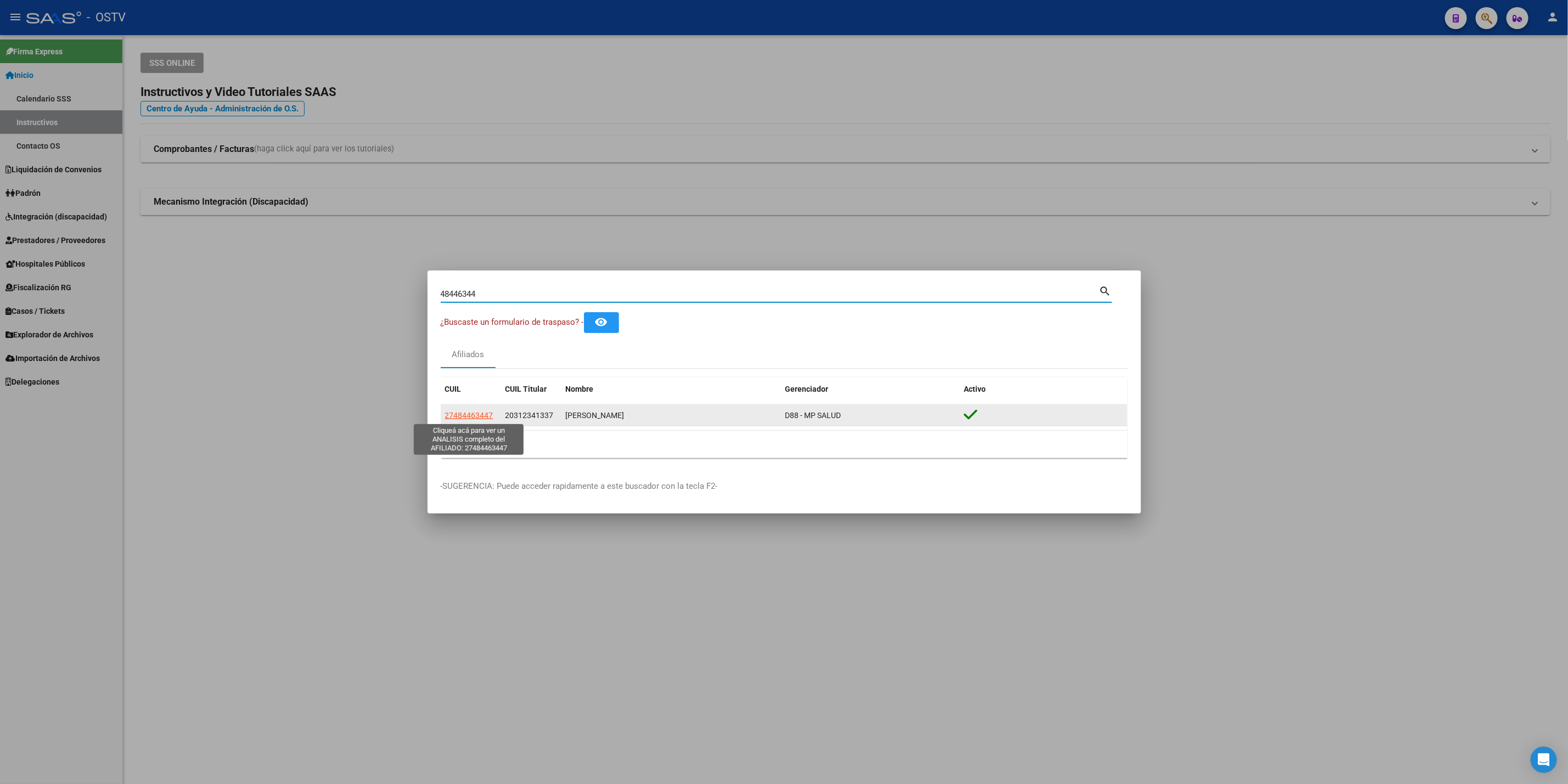
click at [450, 419] on span "27484463447" at bounding box center [469, 415] width 48 height 9
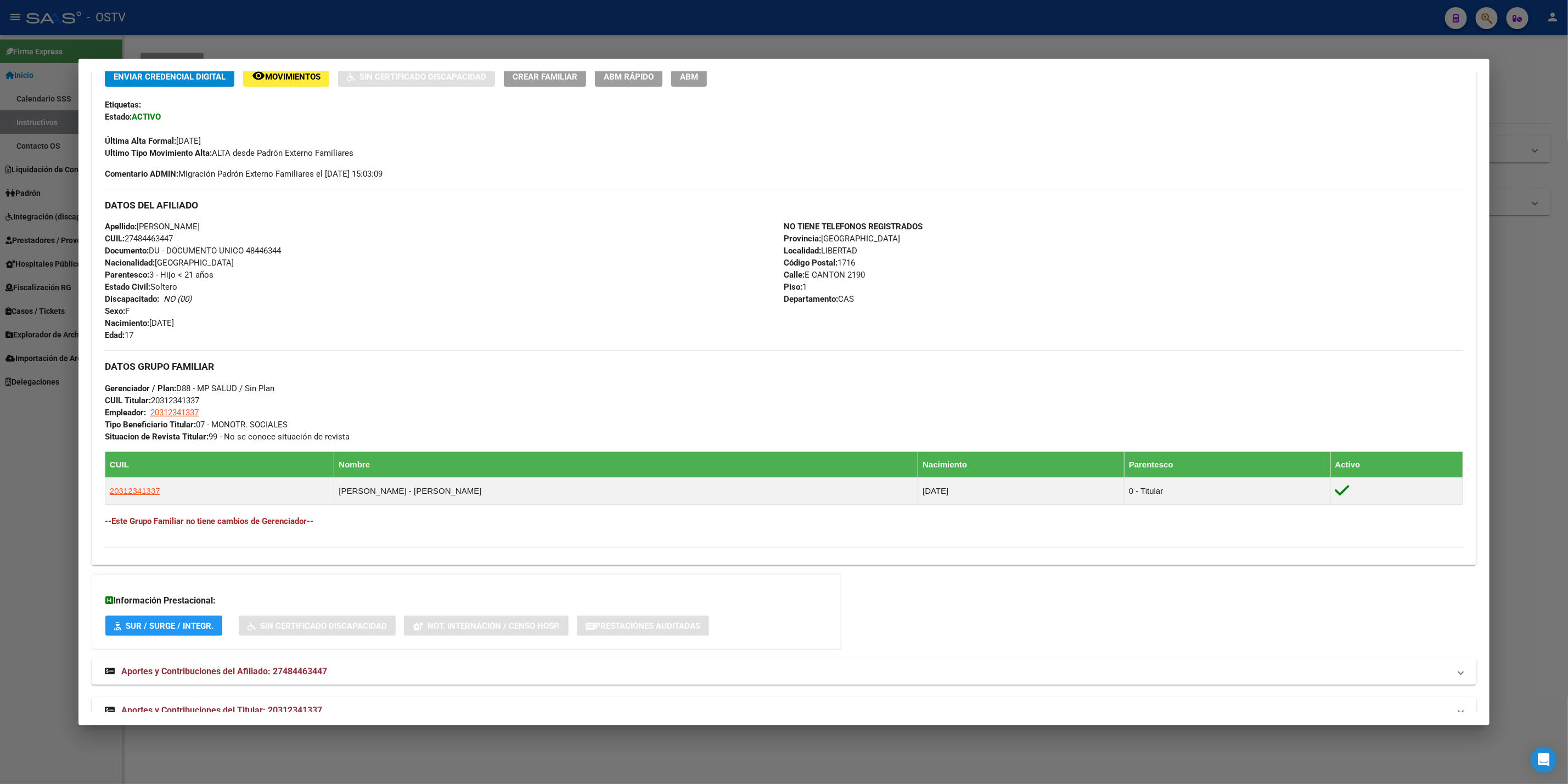
scroll to position [272, 0]
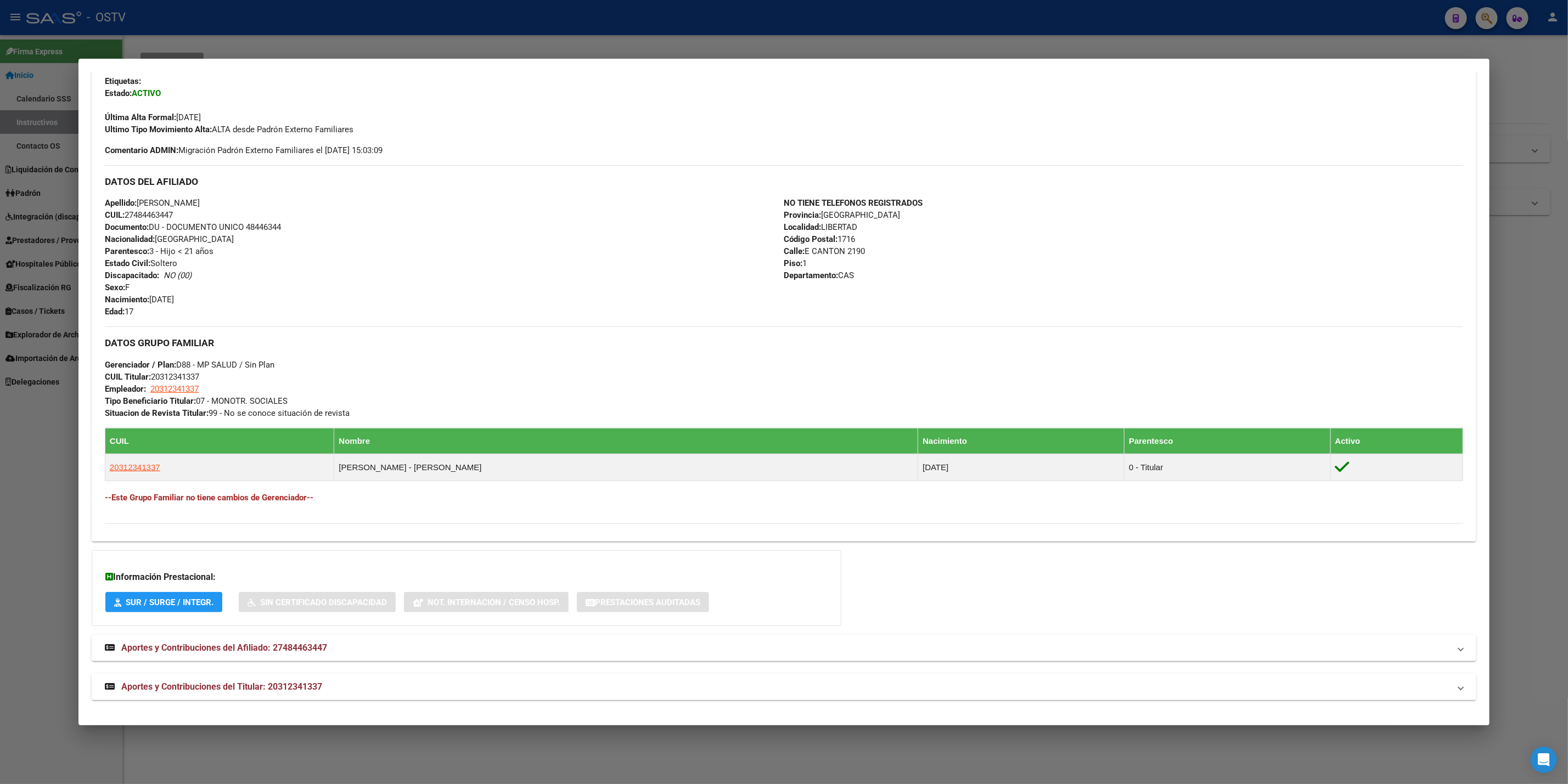
click at [267, 686] on span "Aportes y Contribuciones del Titular: 20312341337" at bounding box center [222, 686] width 201 height 11
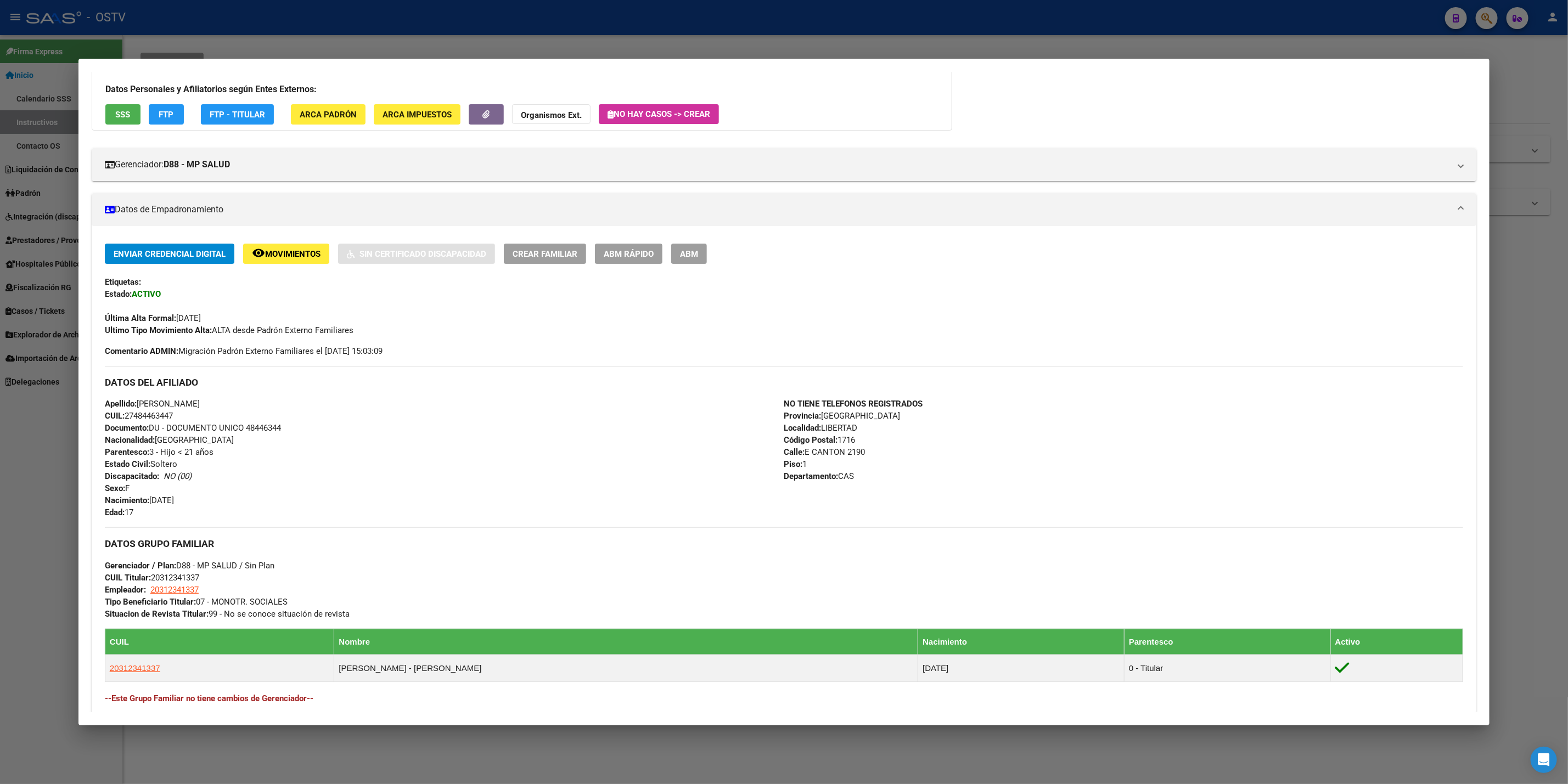
scroll to position [25, 0]
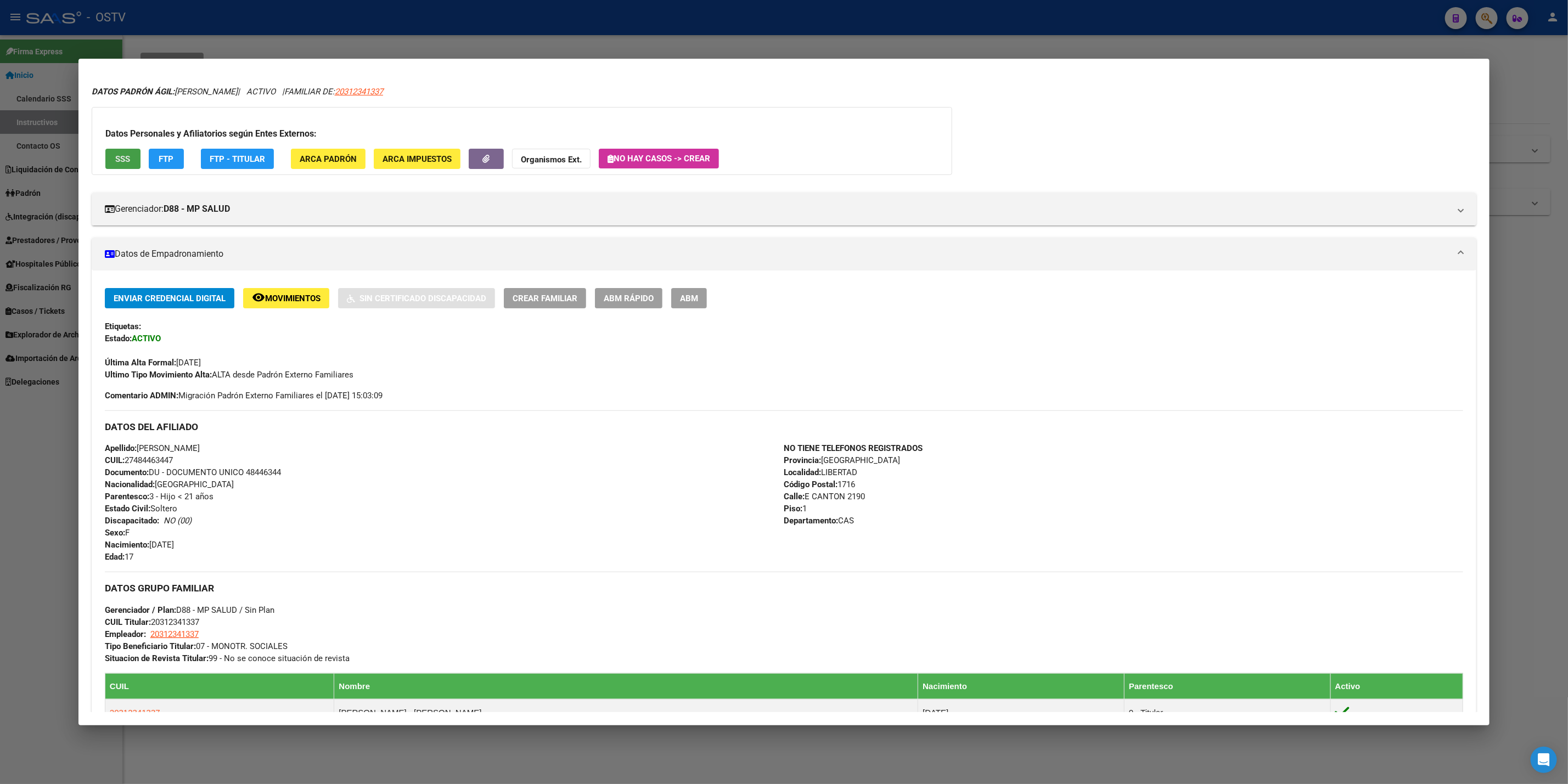
click at [115, 154] on span "SSS" at bounding box center [121, 159] width 14 height 10
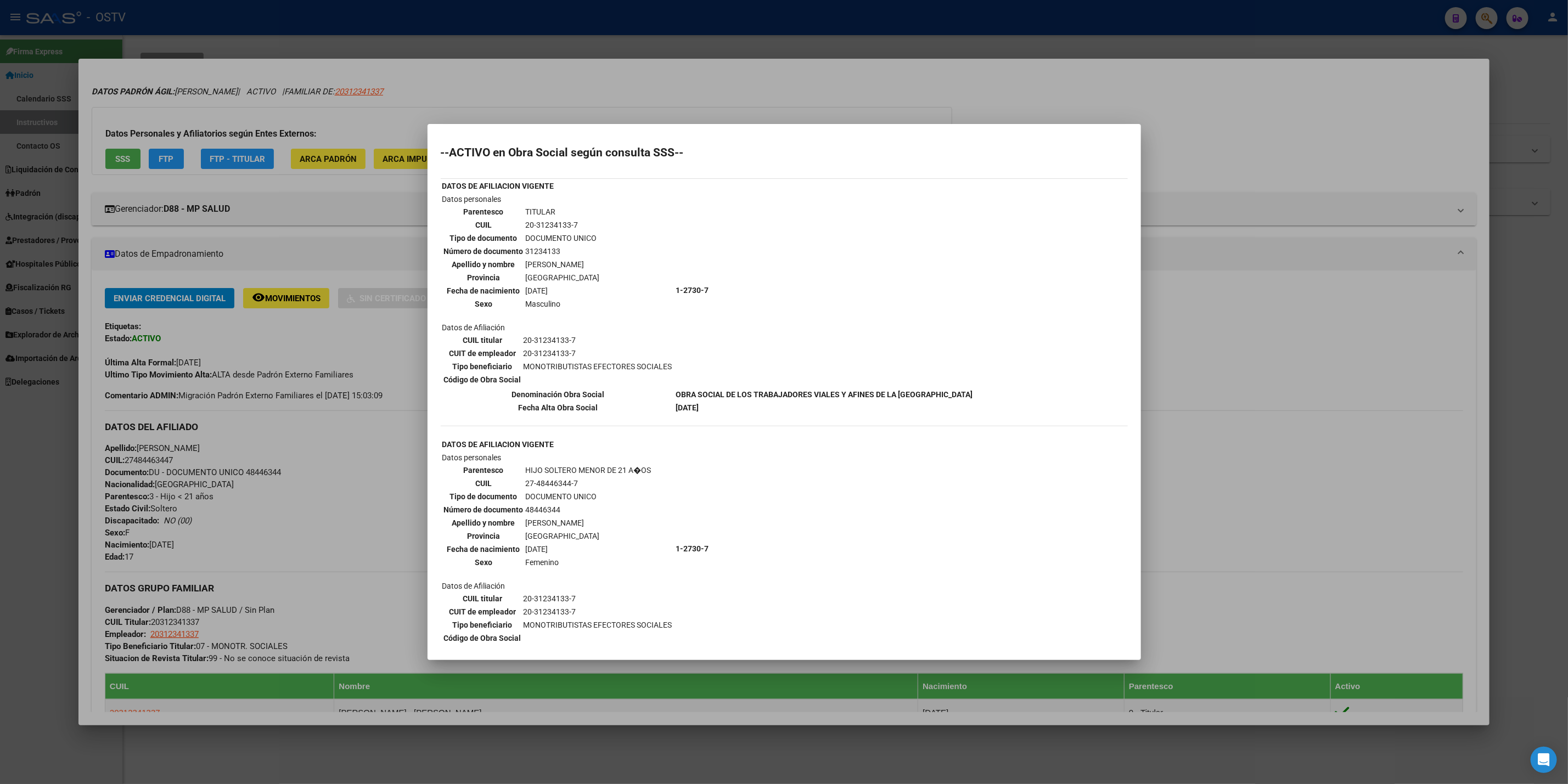
click at [324, 440] on div at bounding box center [784, 392] width 1568 height 784
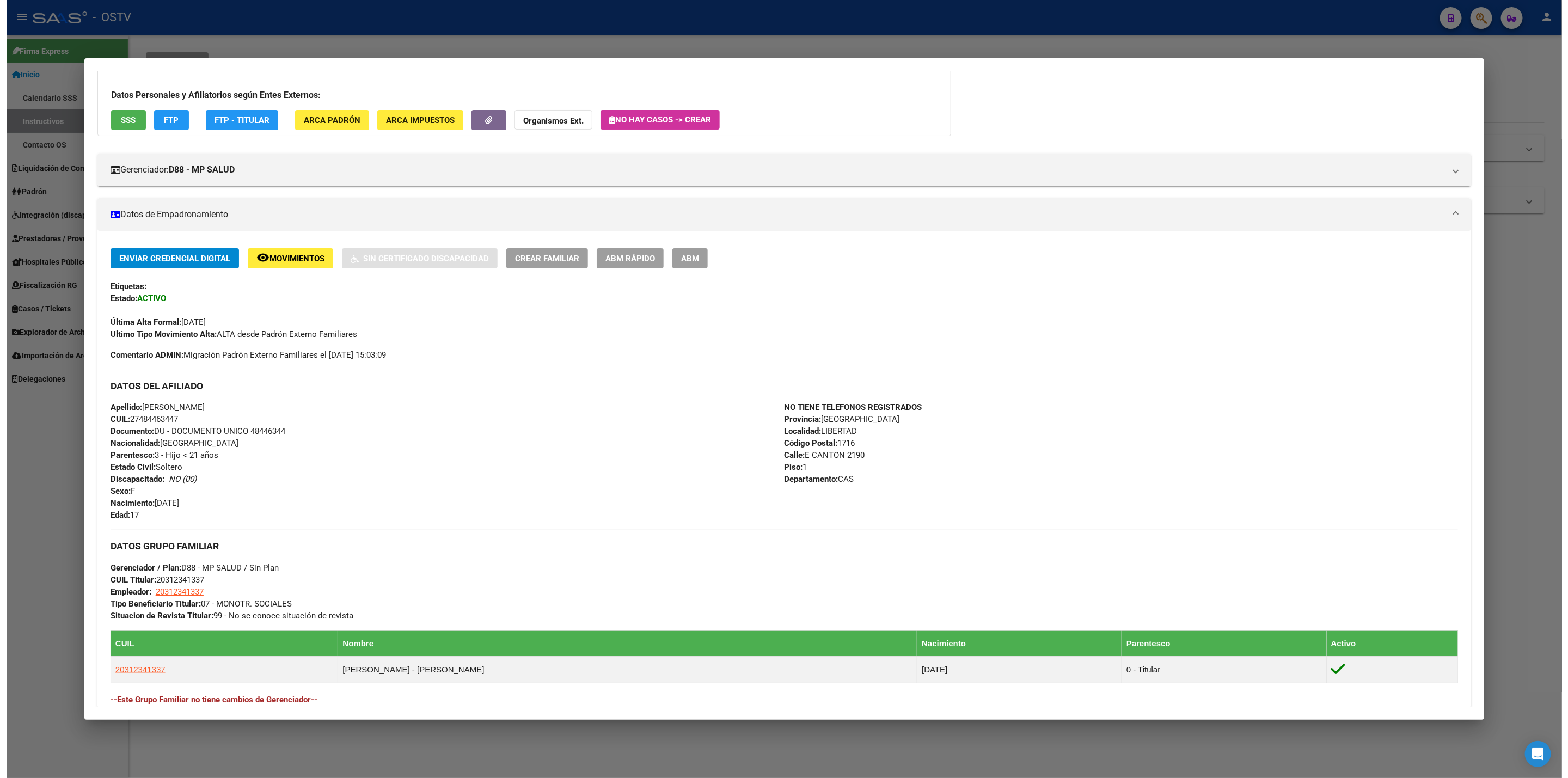
scroll to position [0, 0]
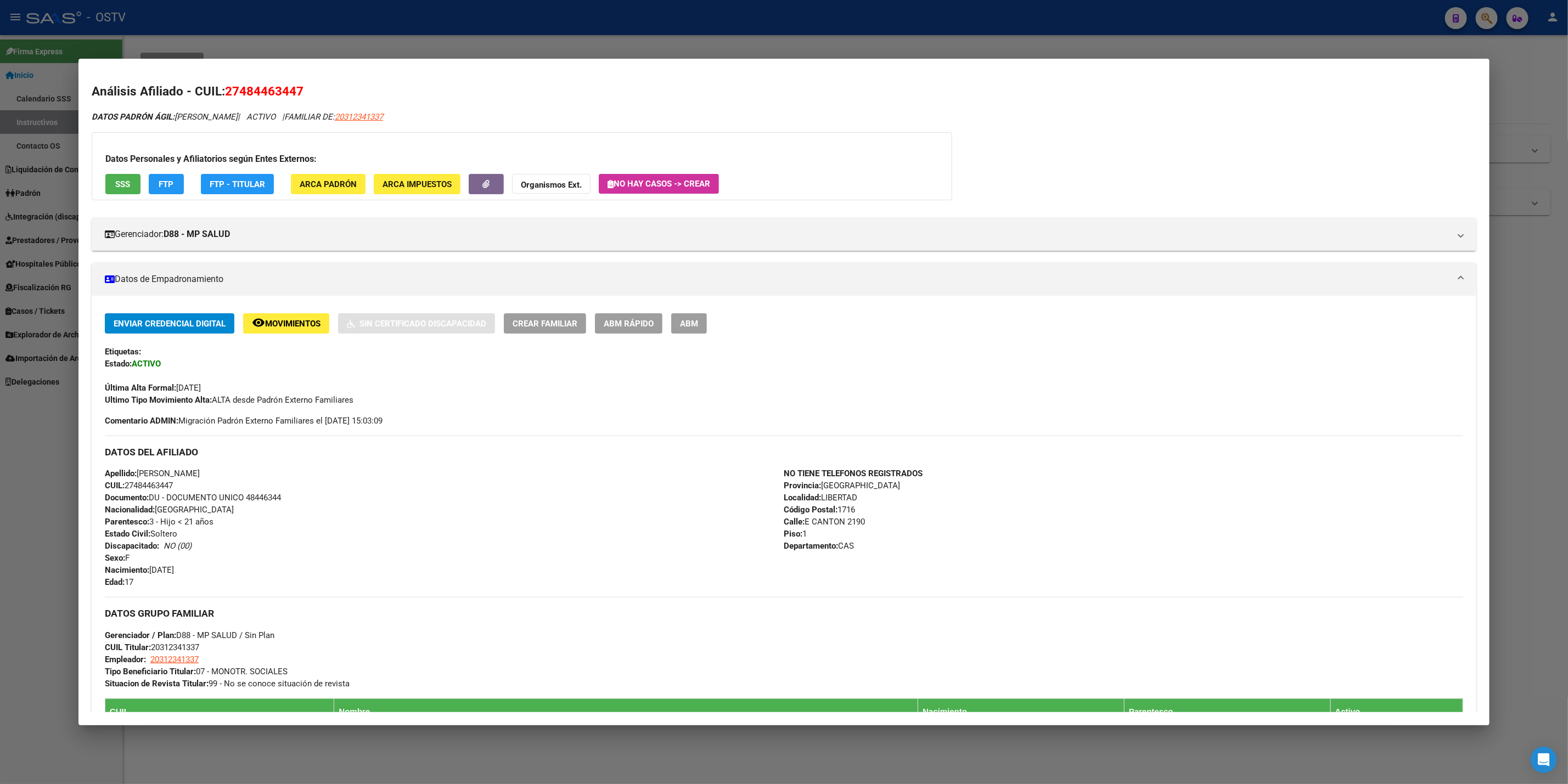
click at [237, 185] on span "FTP - Titular" at bounding box center [237, 185] width 55 height 10
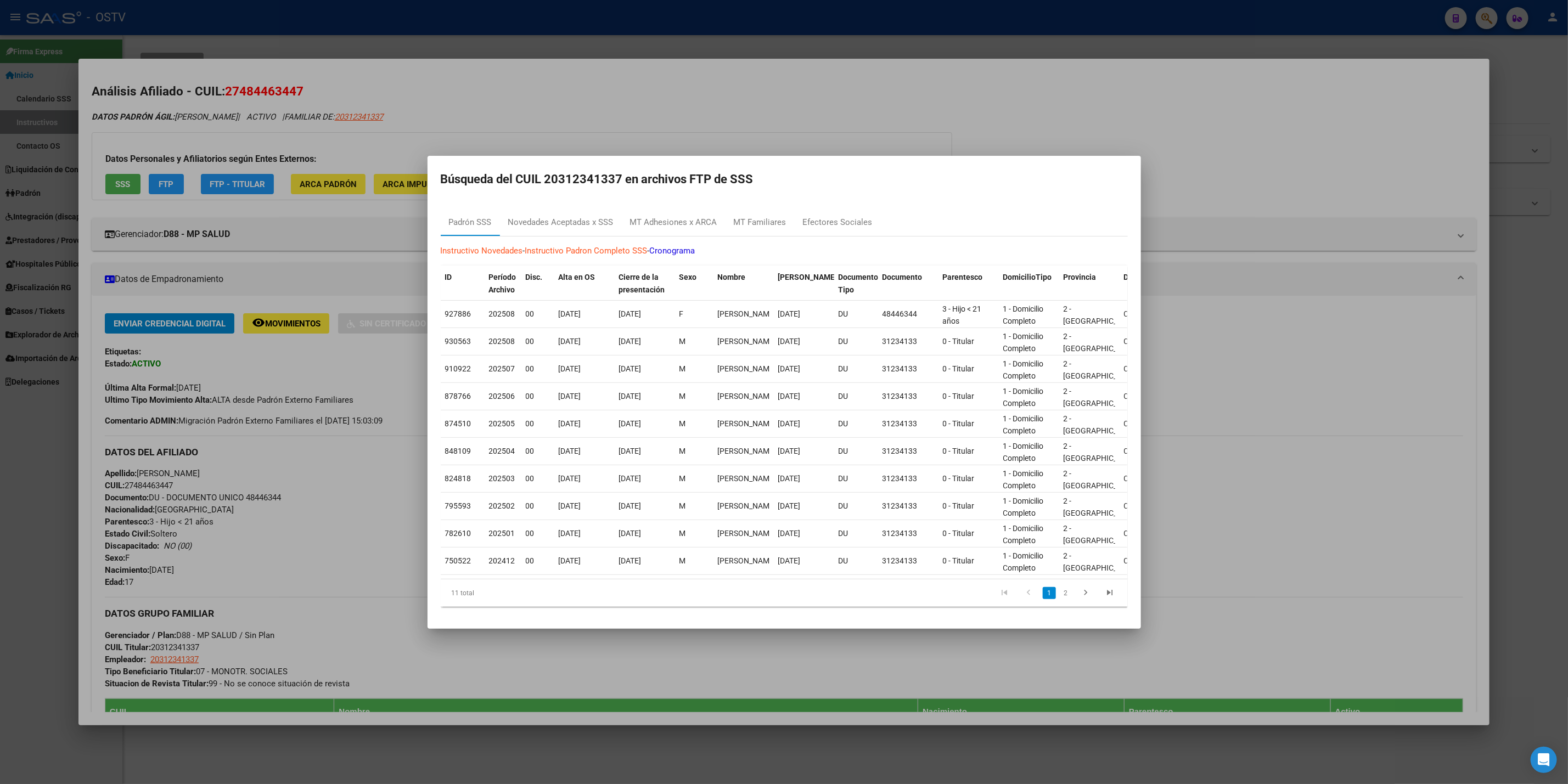
click at [320, 18] on div at bounding box center [784, 392] width 1568 height 784
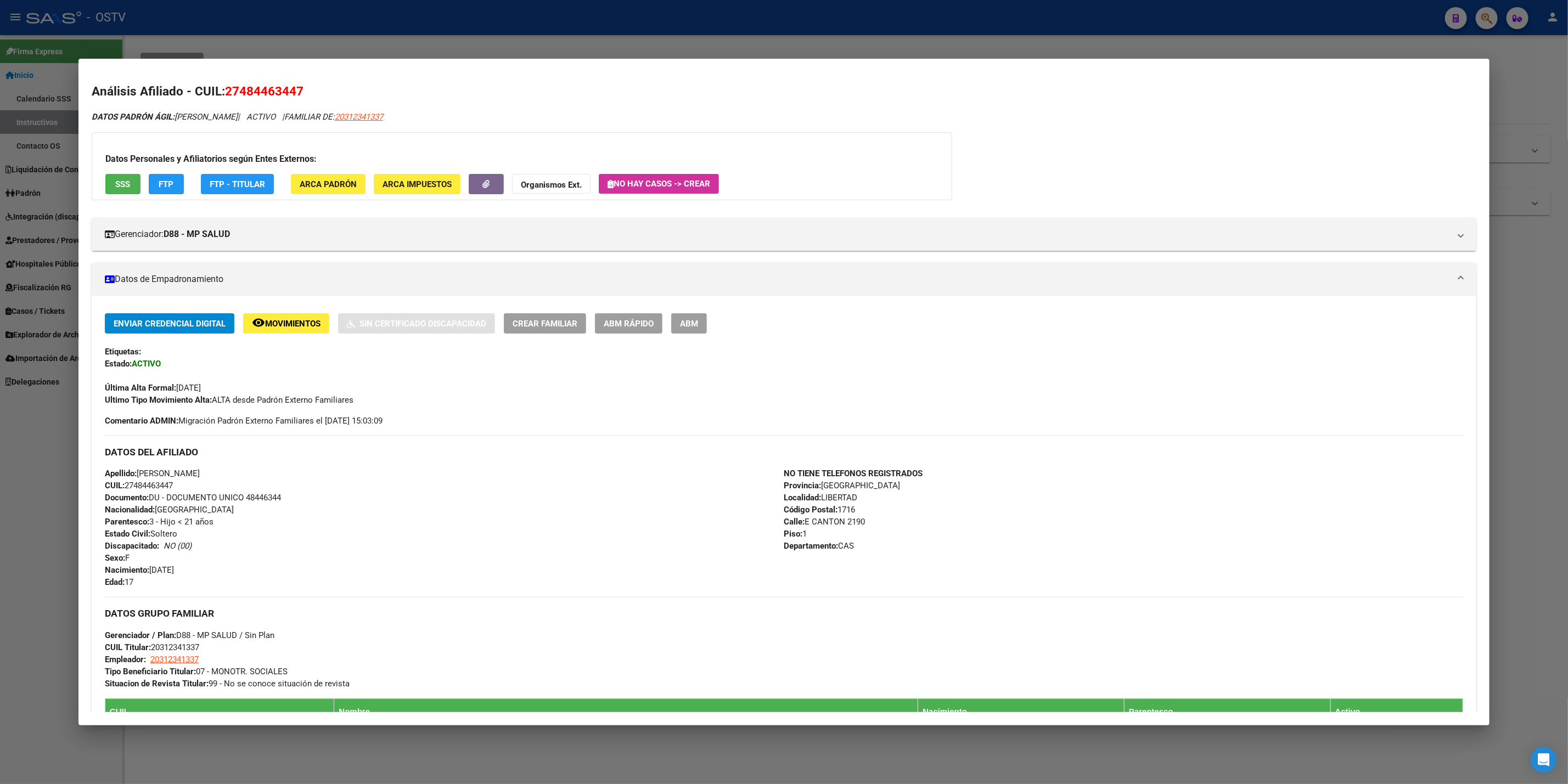
click at [399, 41] on div at bounding box center [784, 392] width 1568 height 784
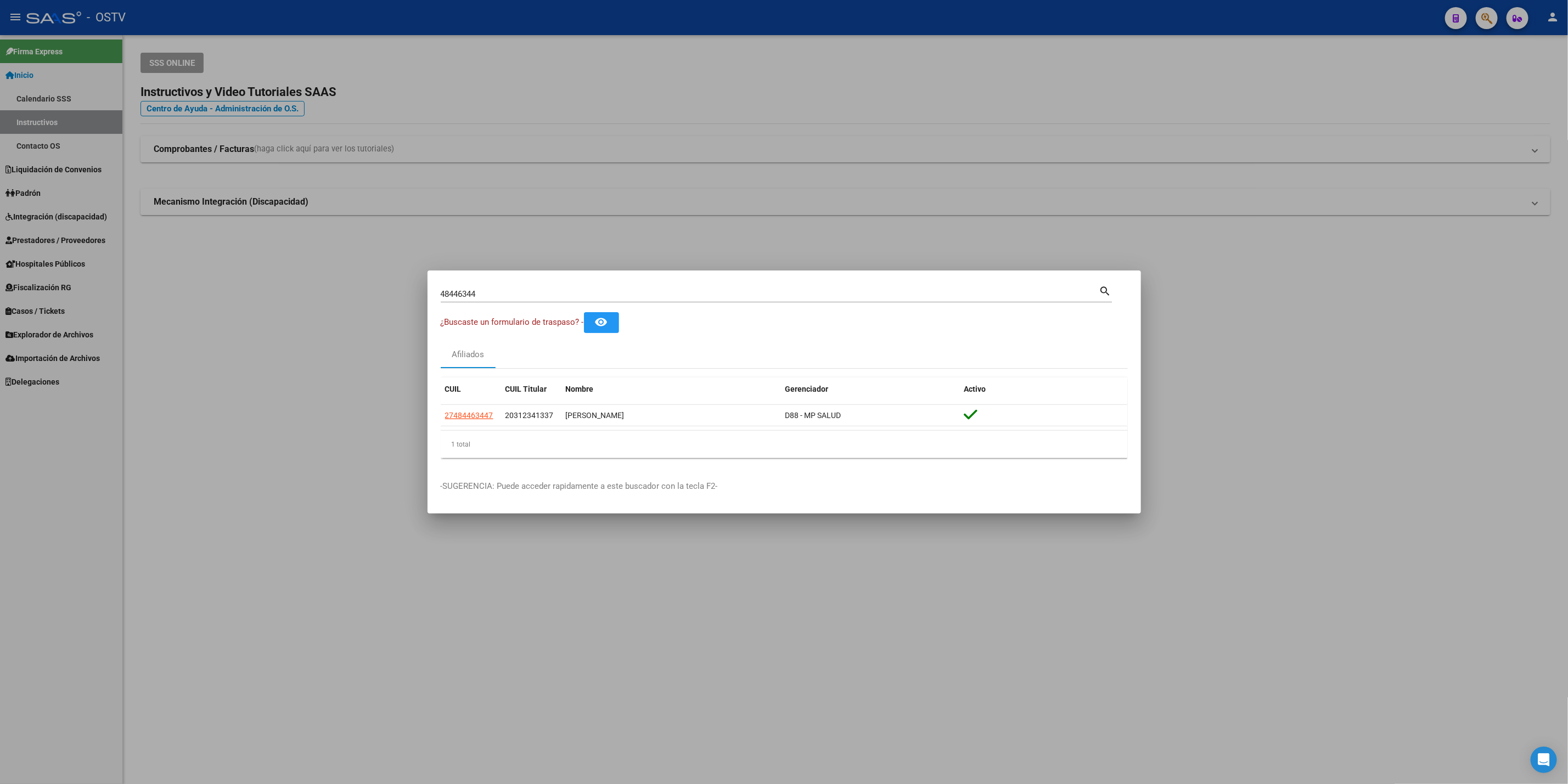
drag, startPoint x: 545, startPoint y: 288, endPoint x: 387, endPoint y: 305, distance: 158.9
click at [387, 305] on div "48446344 Buscar (apellido, dni, cuil, nro traspaso, cuit, obra social) search ¿…" at bounding box center [784, 392] width 1568 height 784
click at [514, 300] on div "48446344 Buscar (apellido, dni, cuil, nro traspaso, cuit, obra social)" at bounding box center [770, 294] width 659 height 16
drag, startPoint x: 506, startPoint y: 289, endPoint x: 59, endPoint y: 367, distance: 453.8
click at [59, 367] on div "48446344 Buscar (apellido, dni, cuil, nro traspaso, cuit, obra social) search ¿…" at bounding box center [784, 392] width 1568 height 784
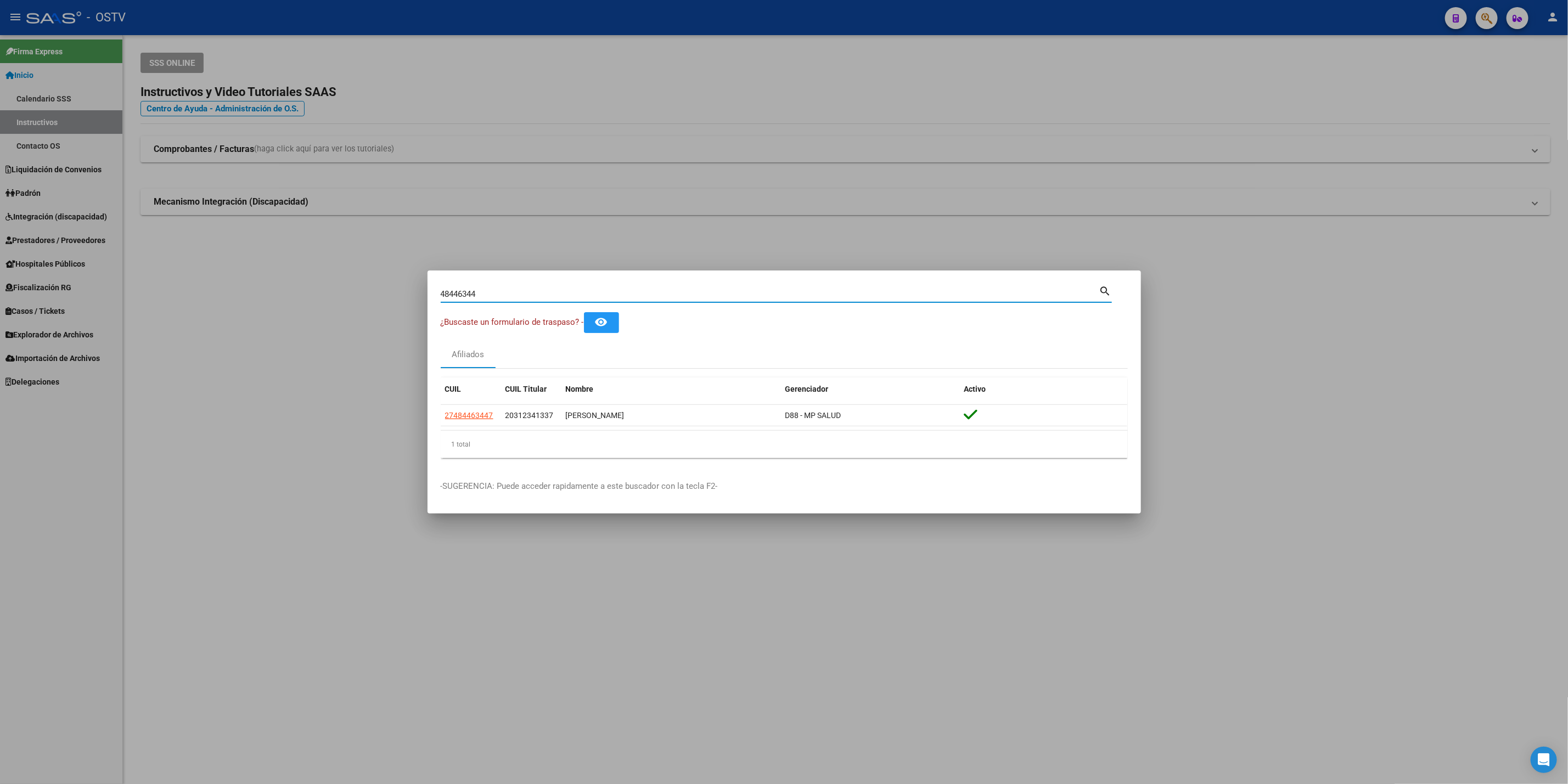
paste input "30922166"
type input "30922166"
click at [552, 107] on div at bounding box center [784, 392] width 1568 height 784
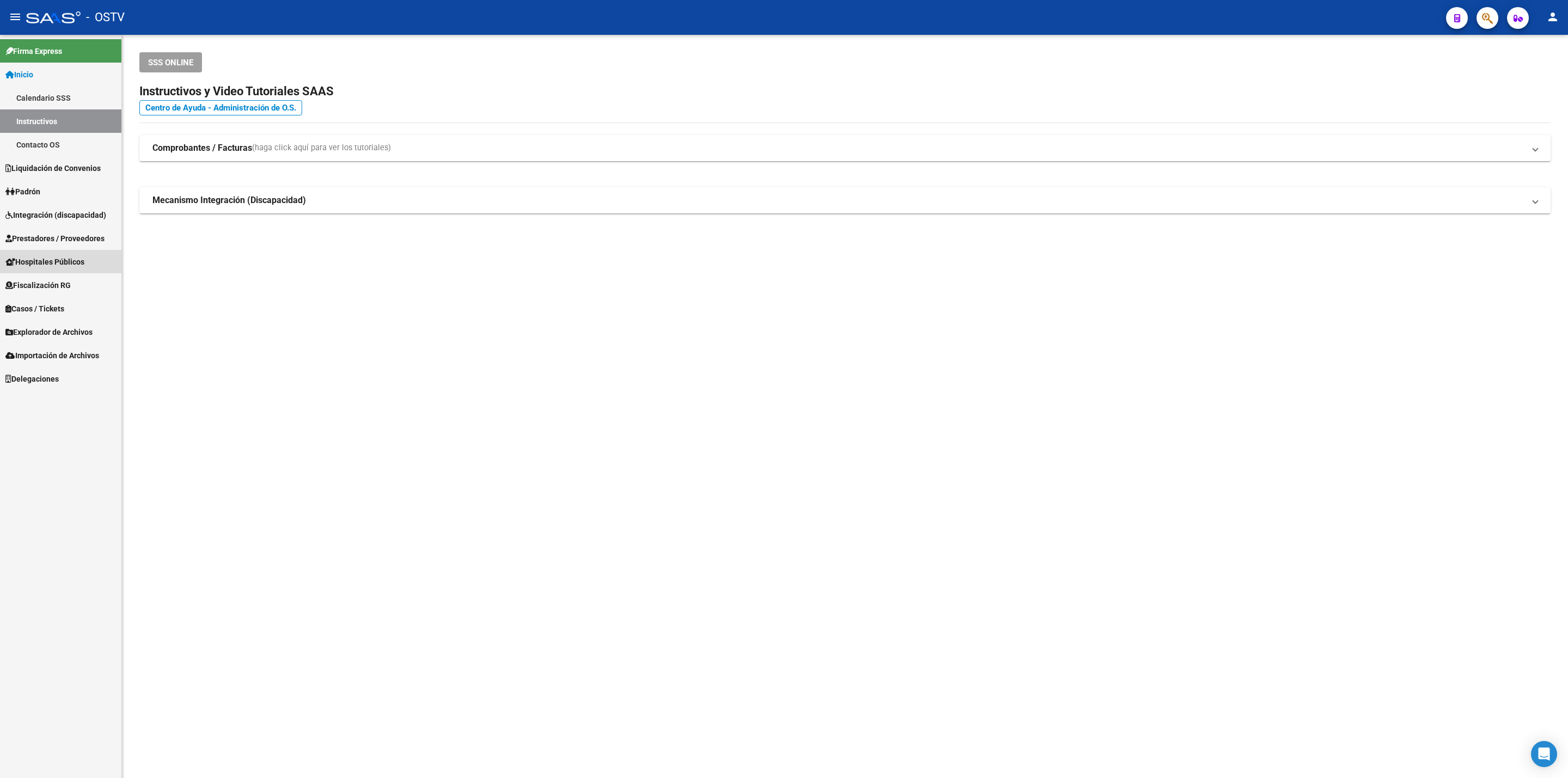
click at [58, 252] on link "Hospitales Públicos" at bounding box center [61, 261] width 121 height 24
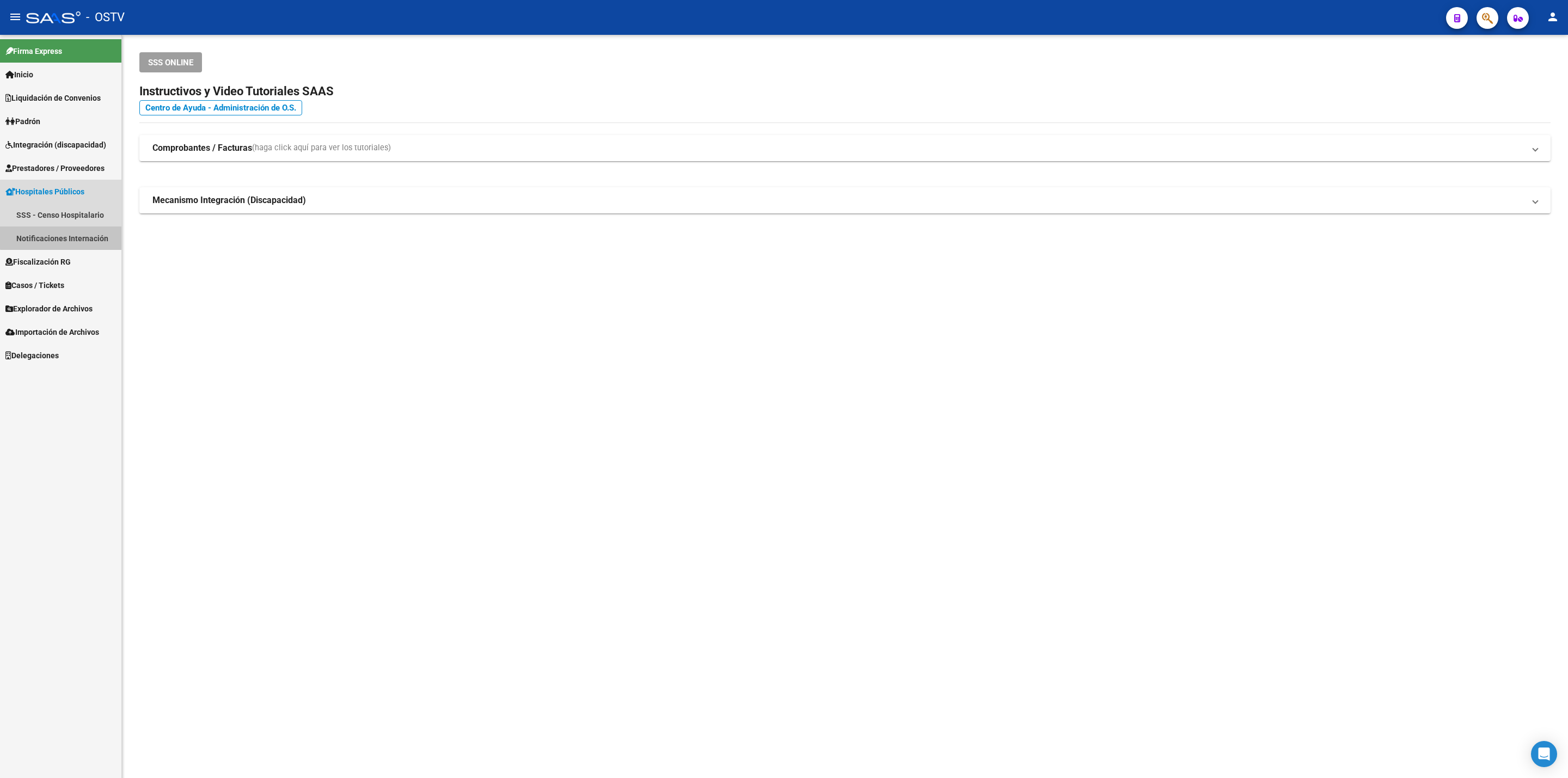
click at [77, 231] on link "Notificaciones Internación" at bounding box center [61, 238] width 121 height 24
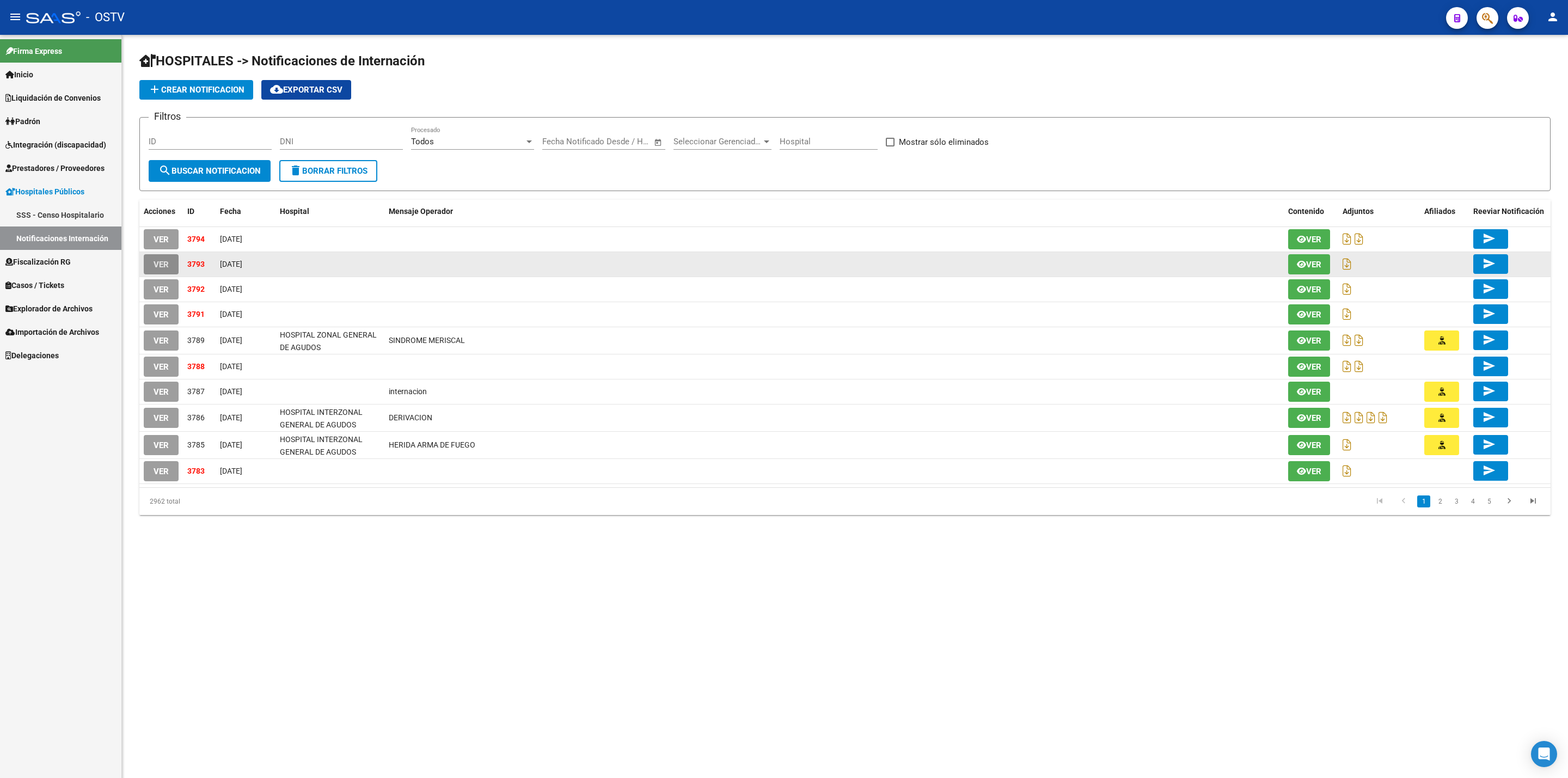
click at [167, 269] on span "VER" at bounding box center [161, 265] width 15 height 9
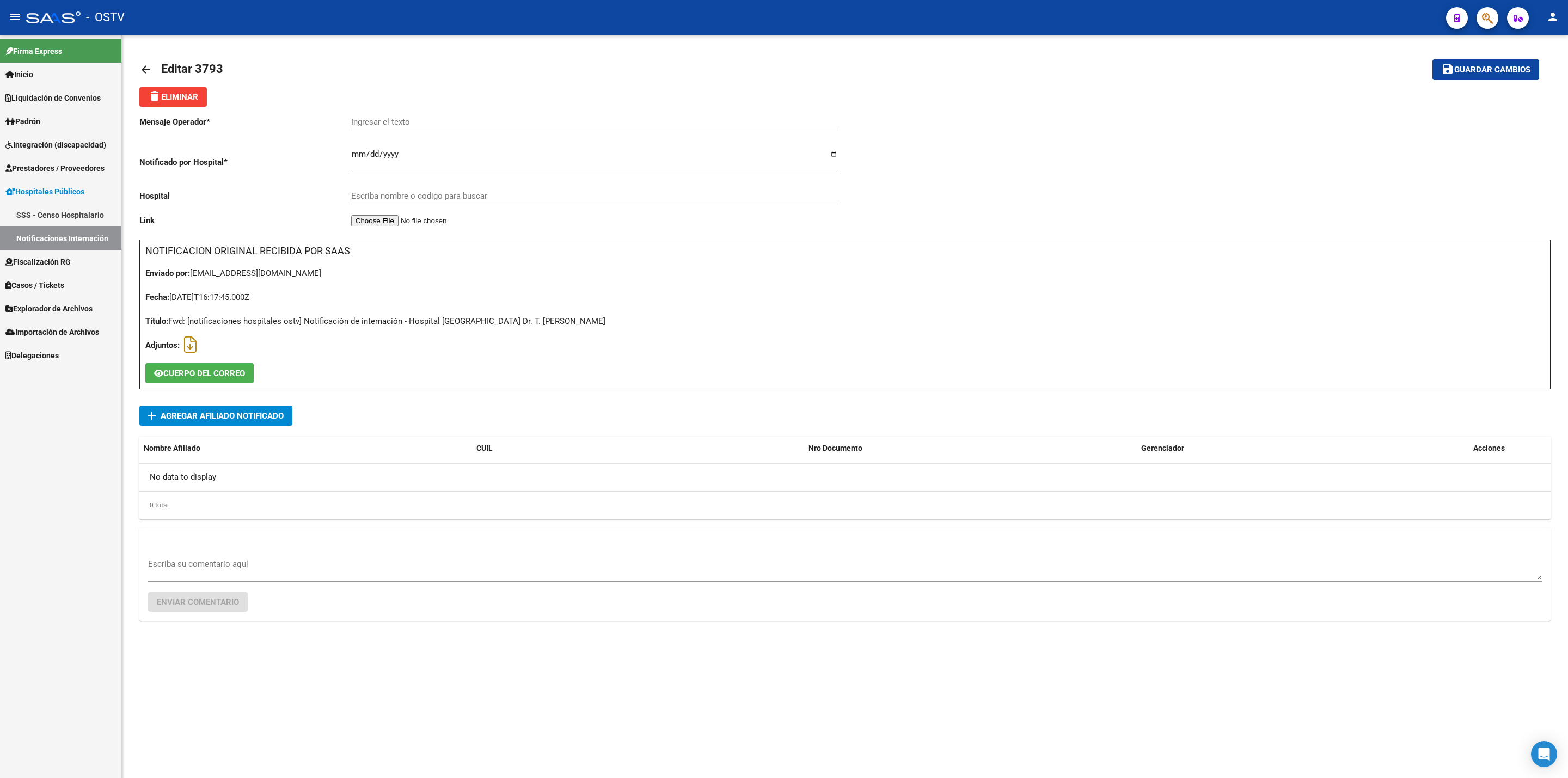
click at [210, 414] on span "Agregar Afiliado Notificado" at bounding box center [222, 416] width 123 height 9
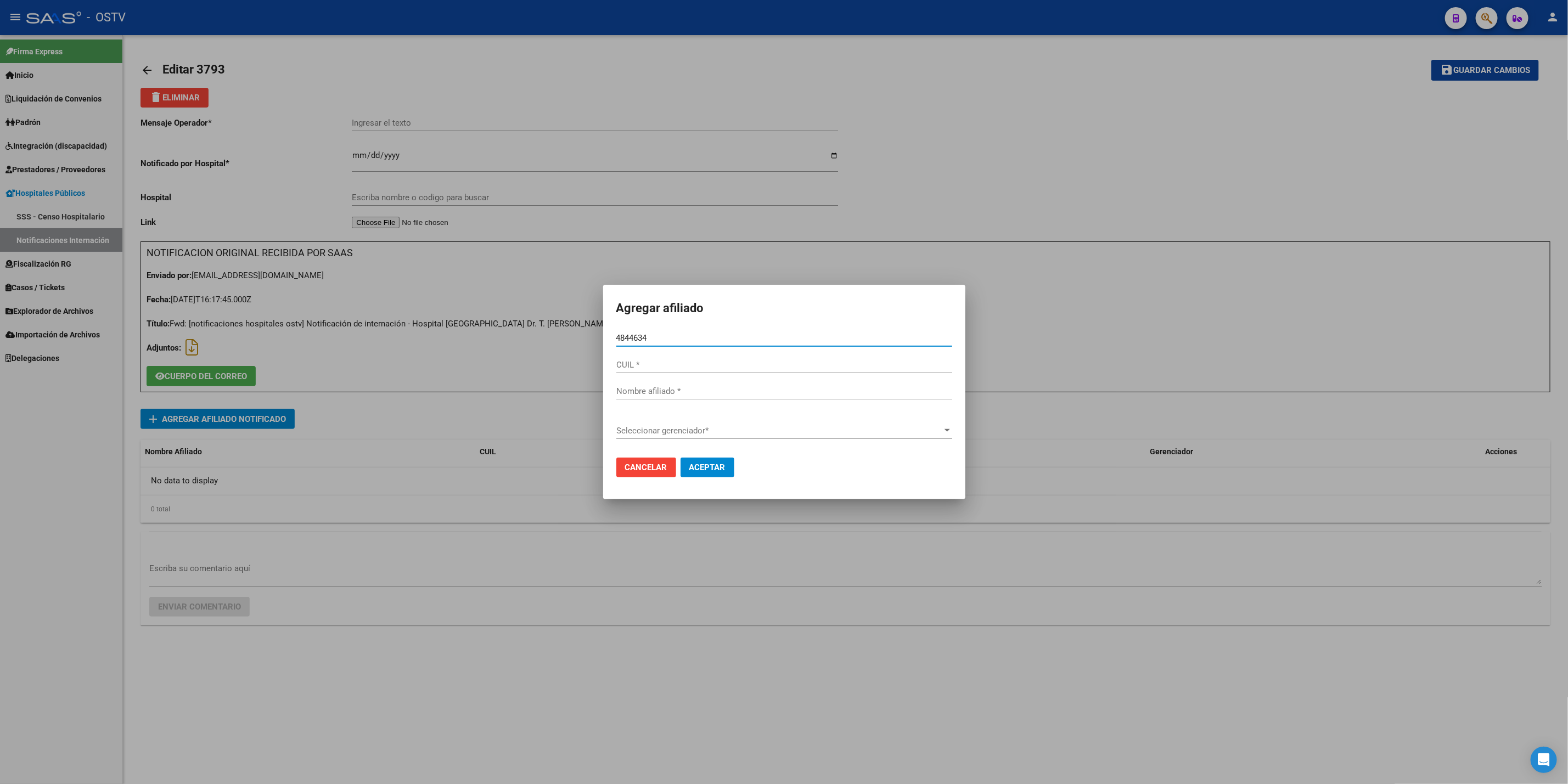
type input "48446344"
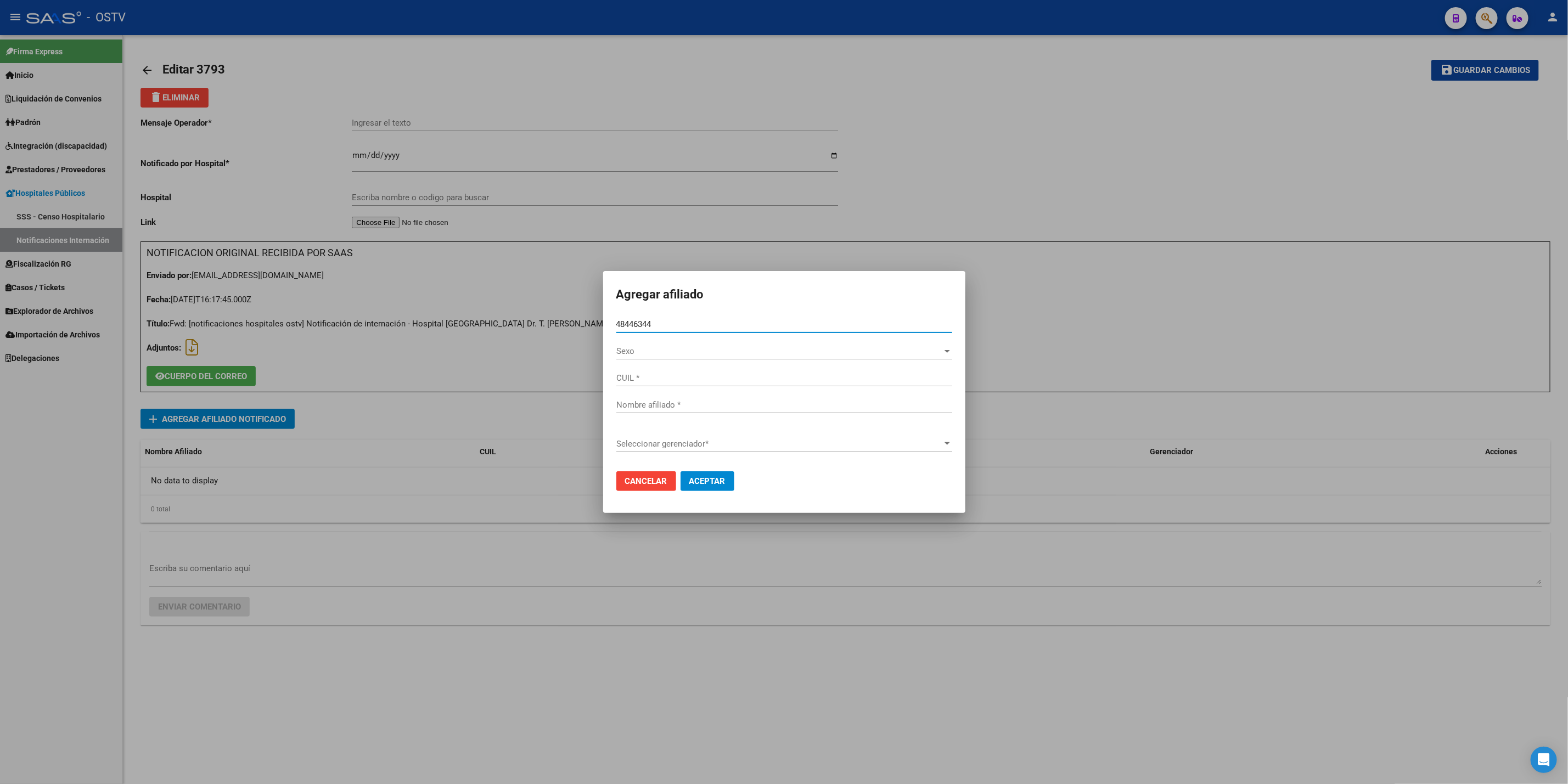
type input "27484463447"
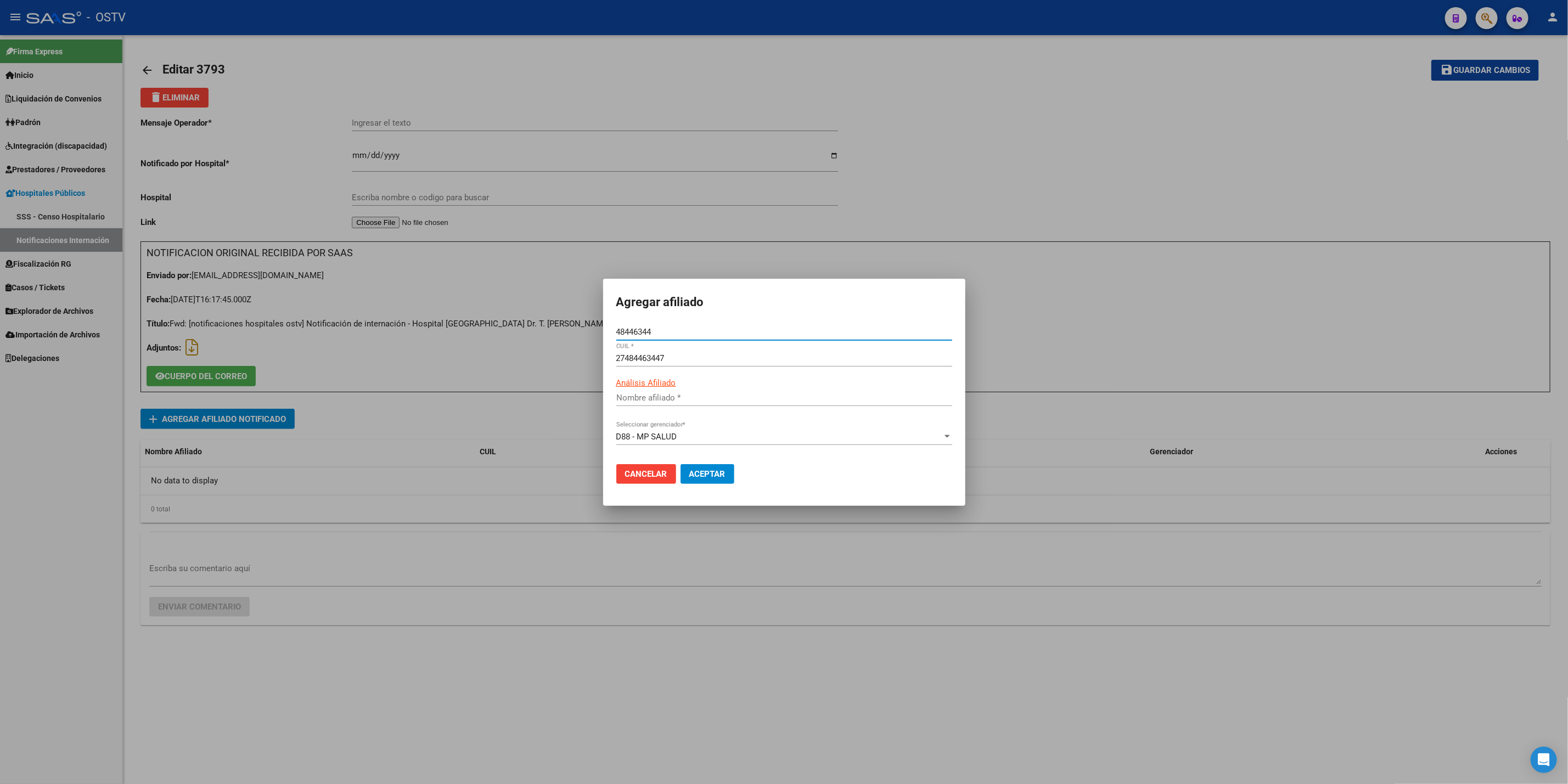
type input "CARDOZO BIANCA CAROLINA"
type input "48446344"
click at [680, 464] on button "Aceptar" at bounding box center [707, 473] width 54 height 20
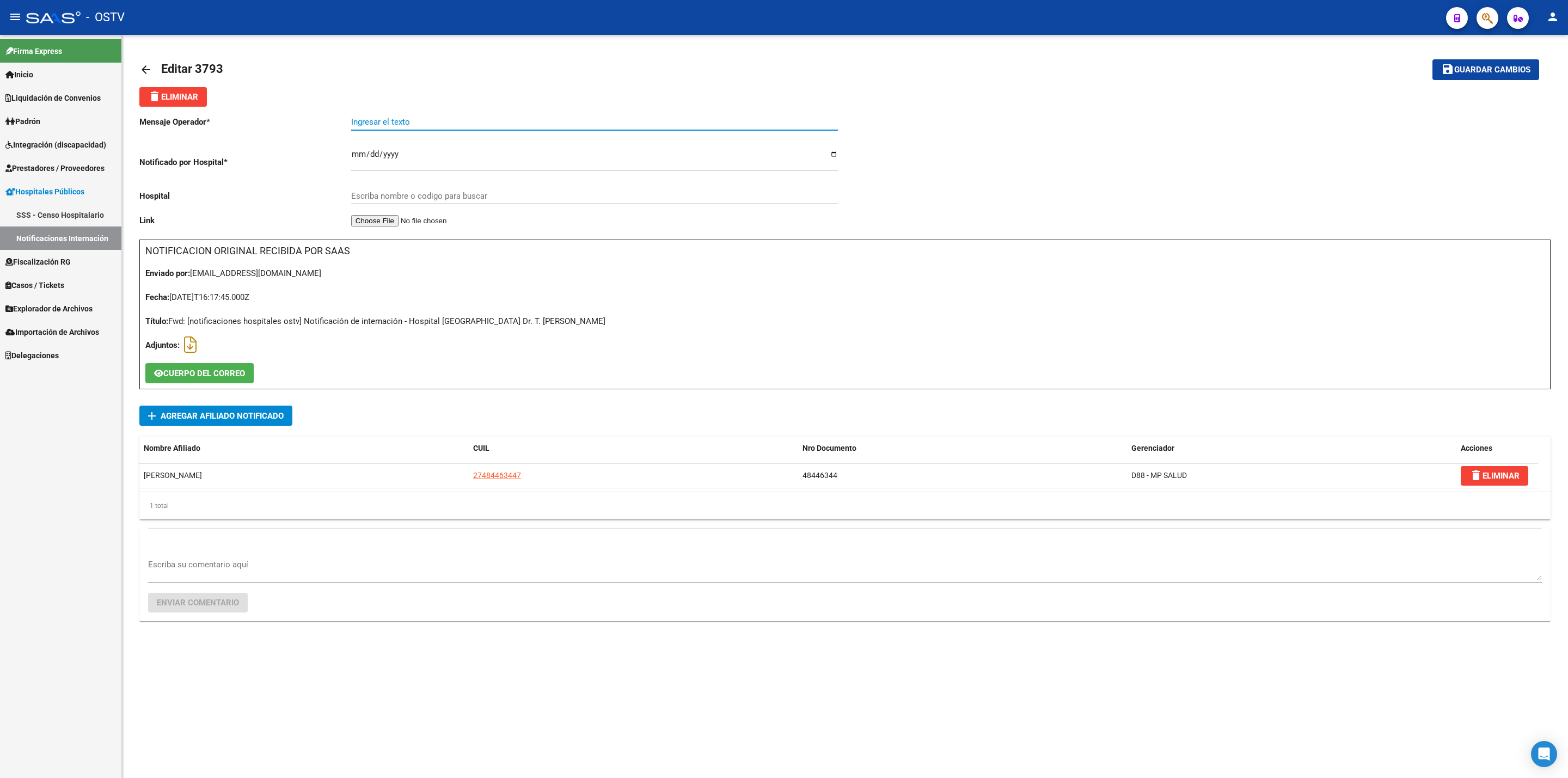
click at [479, 121] on input "Ingresar el texto" at bounding box center [594, 121] width 487 height 9
paste input "PLASTROM APENDICULAR"
type input "PLASTROM APENDICULAR"
click at [452, 197] on input "Escriba nombre o codigo para buscar" at bounding box center [594, 195] width 487 height 9
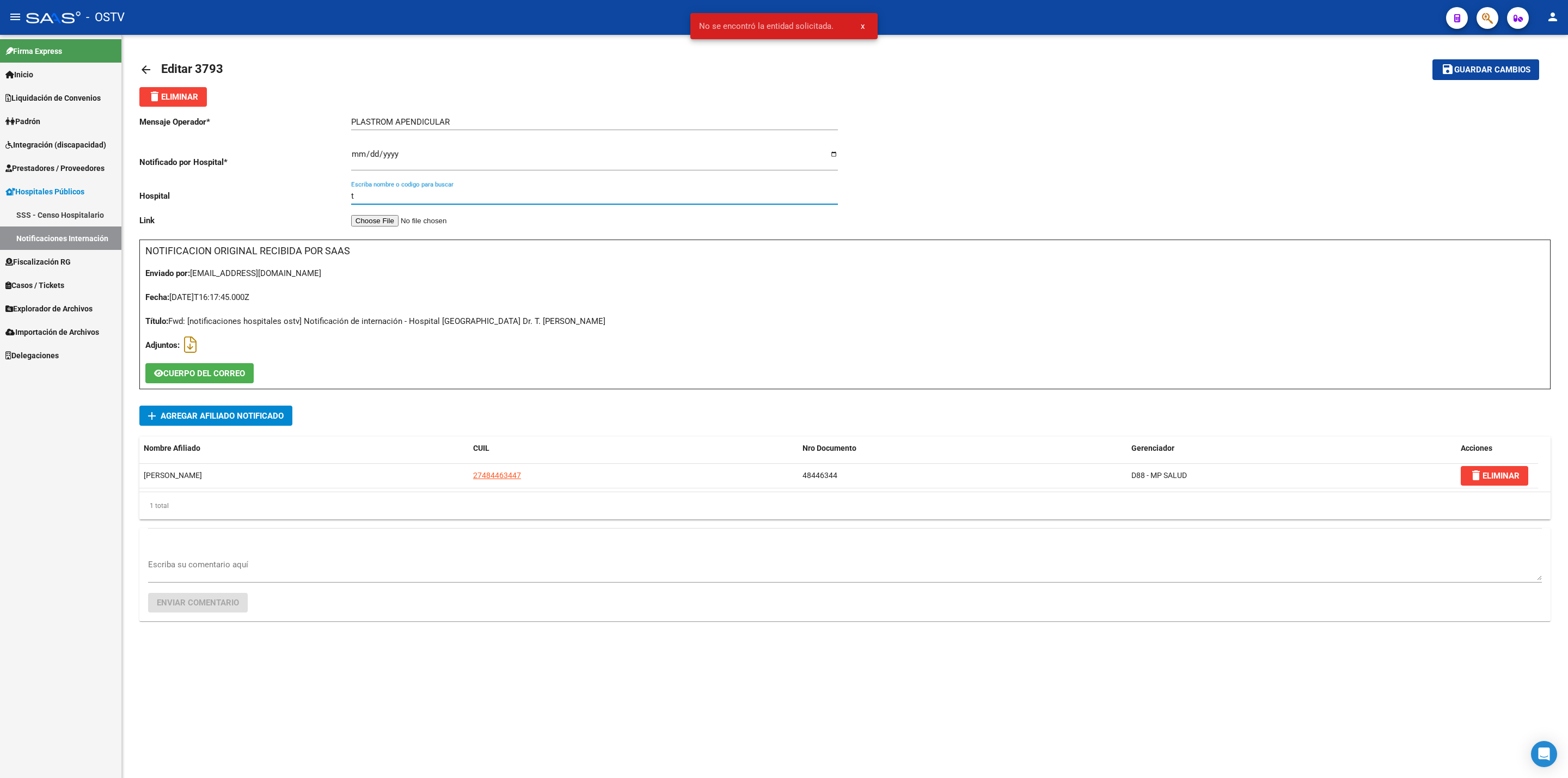
type input "t"
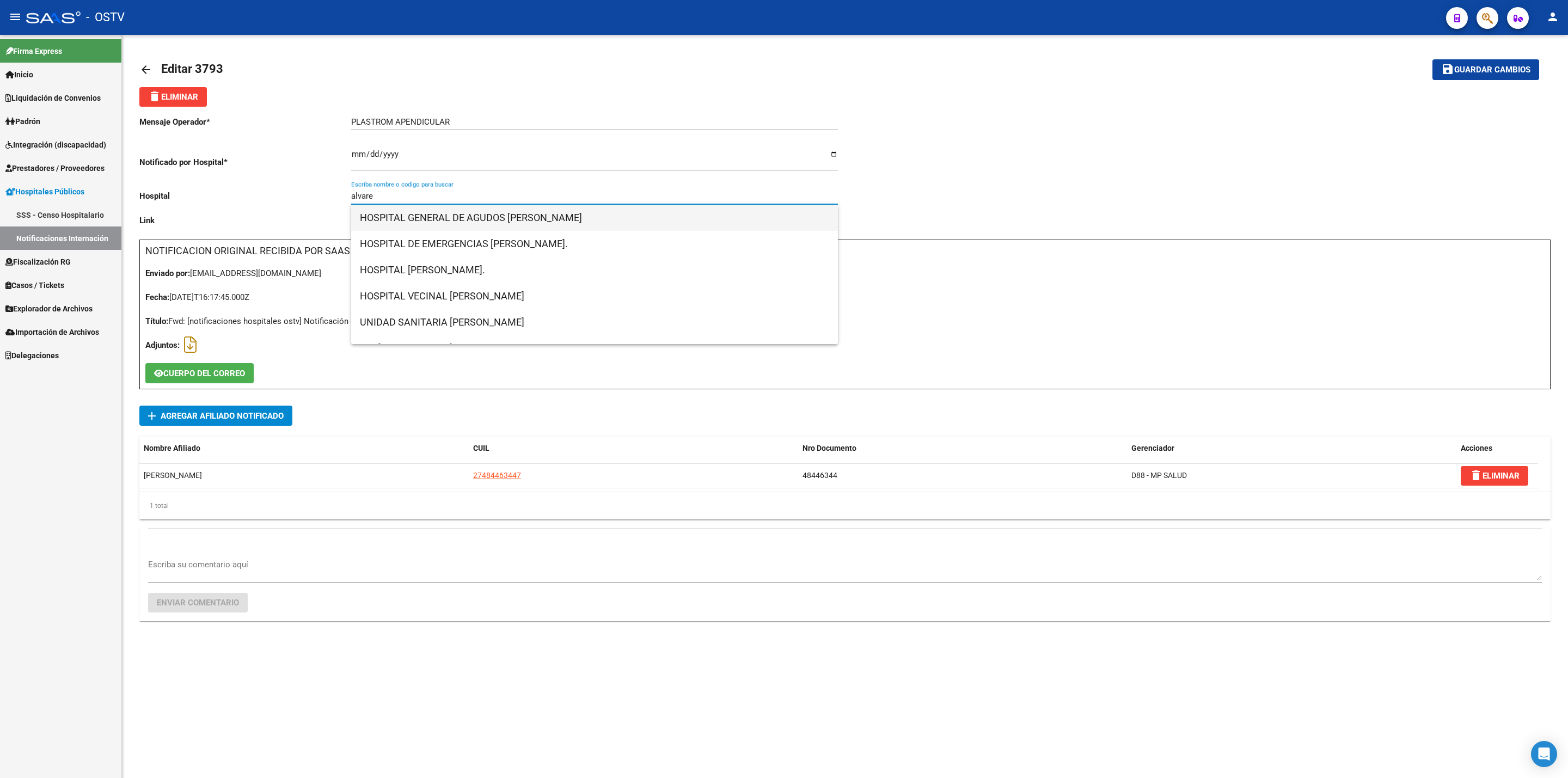
click at [508, 219] on span "HOSPITAL GENERAL DE AGUDOS DR. TEODORO ALVAREZ" at bounding box center [594, 218] width 470 height 27
type input "HOSPITAL GENERAL DE AGUDOS DR. TEODORO ALVAREZ"
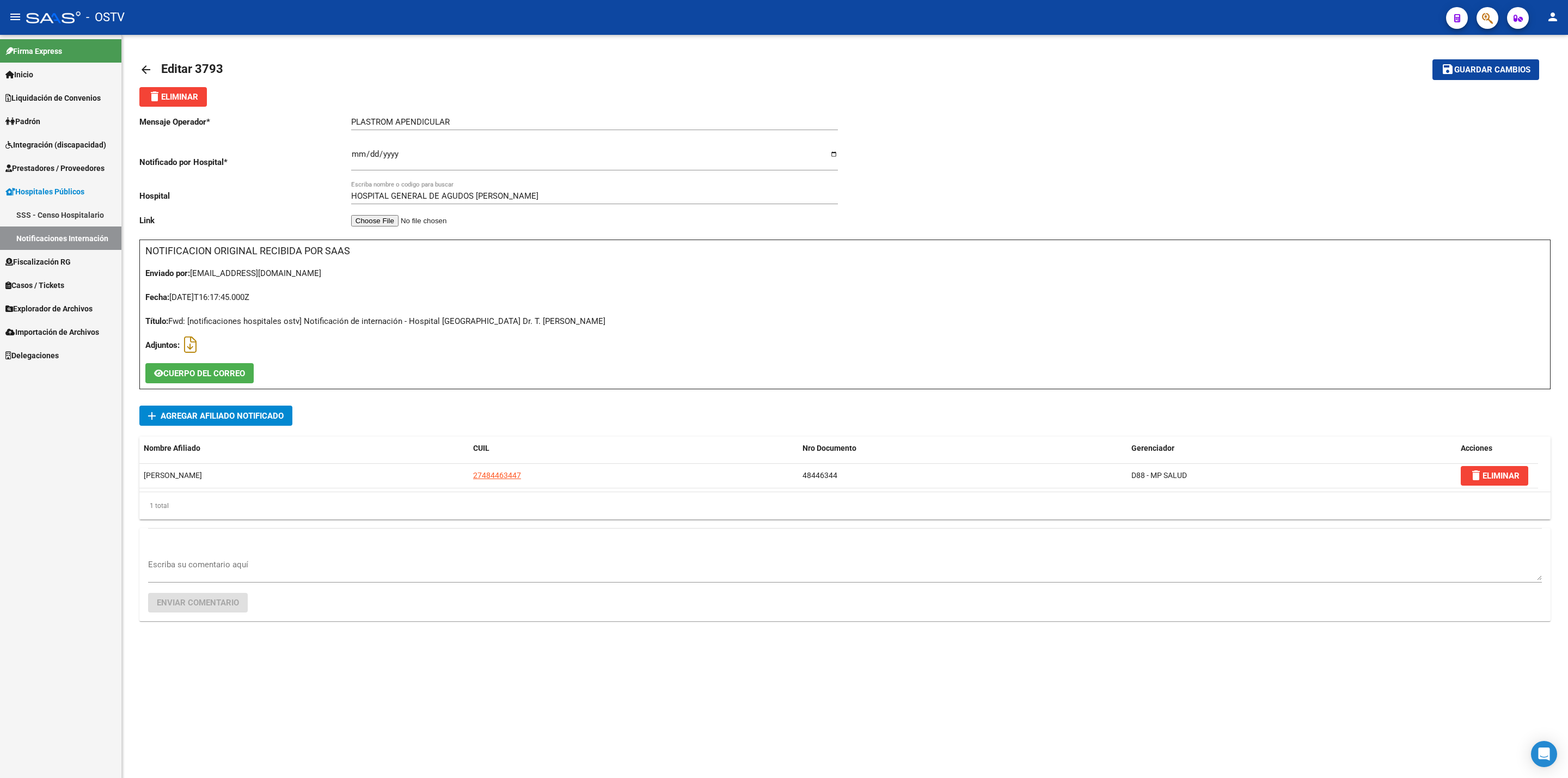
click at [1481, 58] on mat-toolbar-row "save Guardar cambios" at bounding box center [1394, 69] width 289 height 35
click at [1483, 71] on span "Guardar cambios" at bounding box center [1493, 70] width 76 height 9
drag, startPoint x: 146, startPoint y: 65, endPoint x: 152, endPoint y: 42, distance: 23.8
click at [152, 42] on div "arrow_back Editar 3793 save Guardar cambios delete Eliminar Mensaje Operador * …" at bounding box center [846, 354] width 1447 height 639
click at [32, 124] on span "Padrón" at bounding box center [23, 121] width 35 height 12
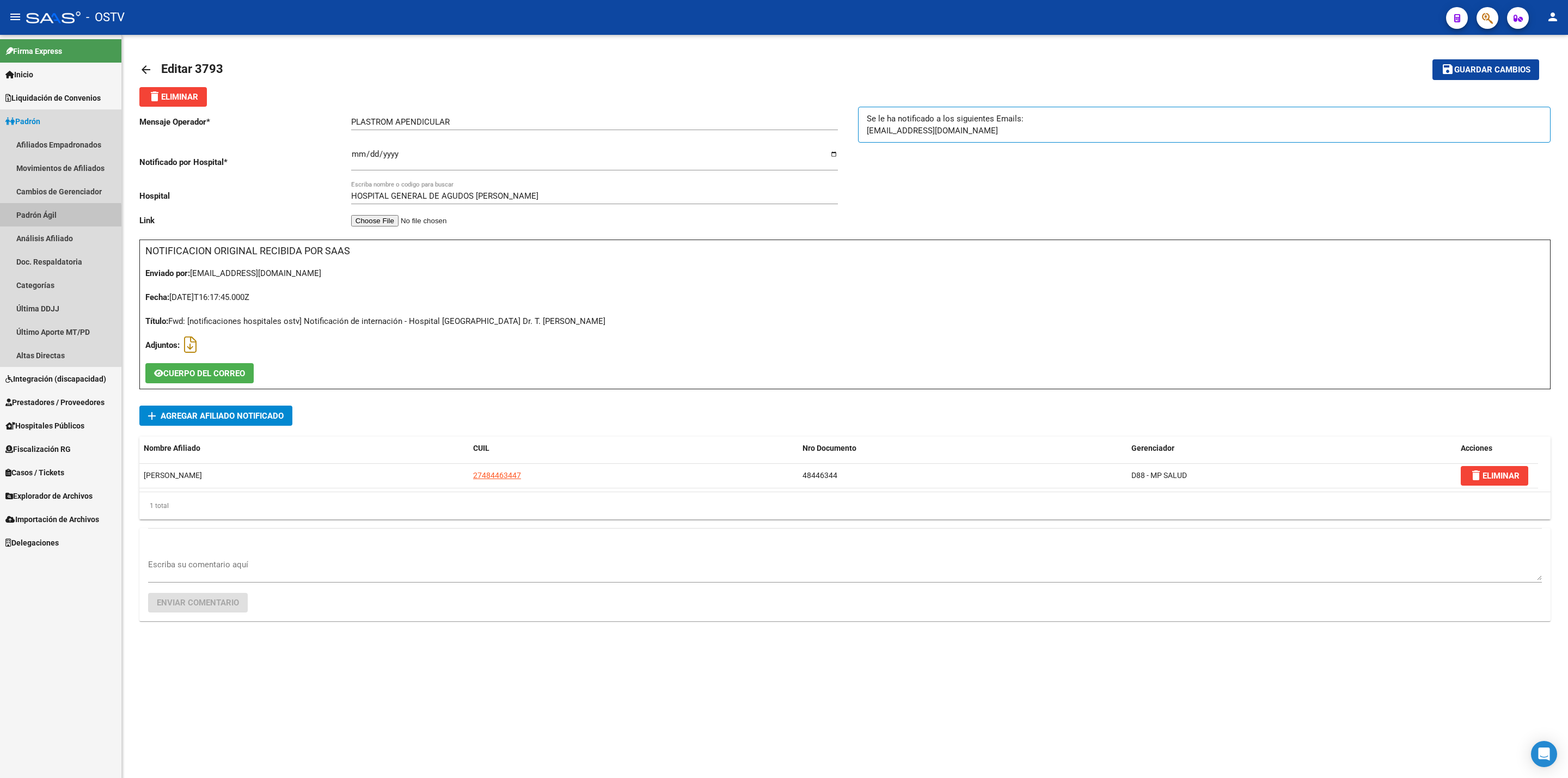
click at [27, 218] on link "Padrón Ágil" at bounding box center [61, 214] width 121 height 24
